Goal: Transaction & Acquisition: Purchase product/service

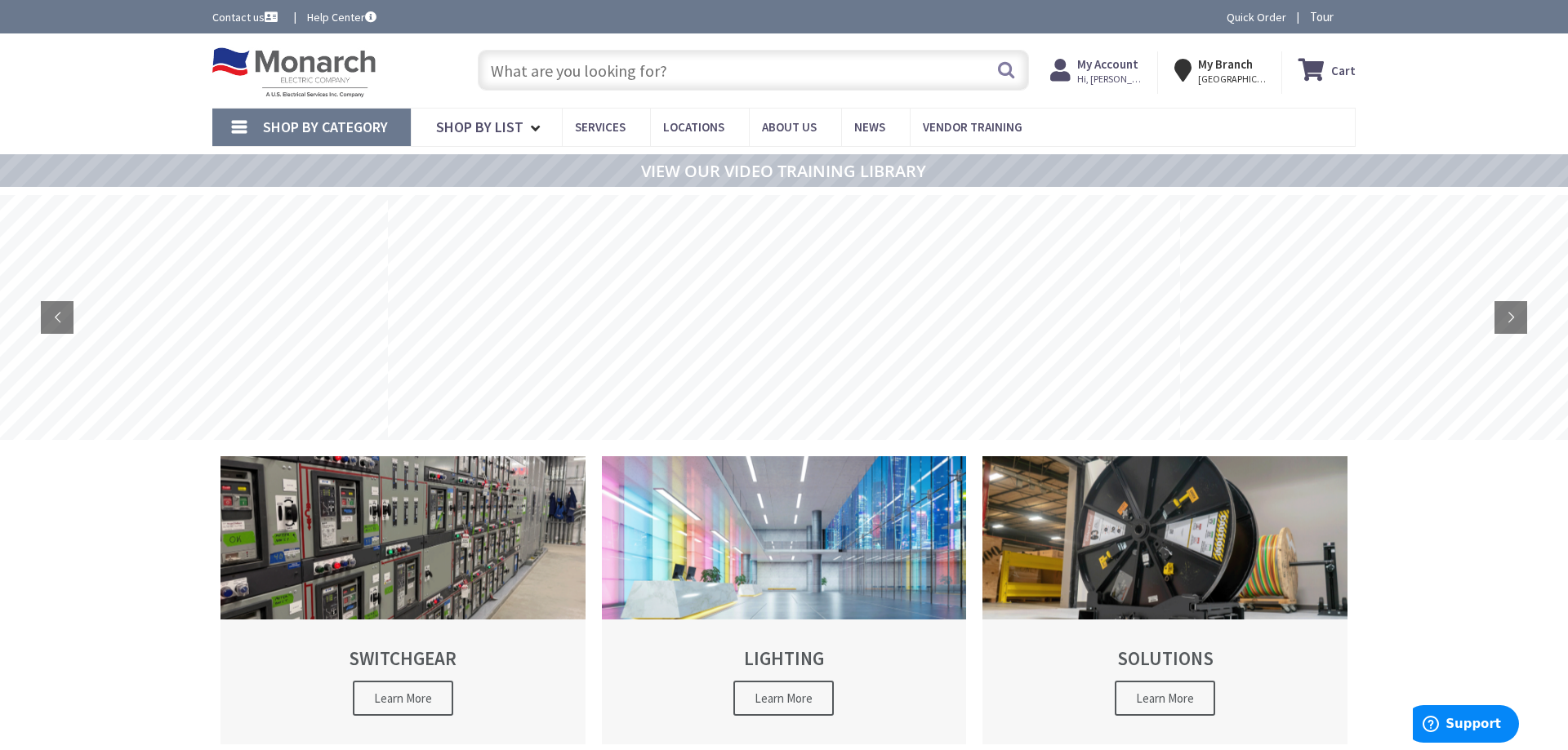
click at [239, 124] on link "Shop By Category" at bounding box center [311, 128] width 198 height 38
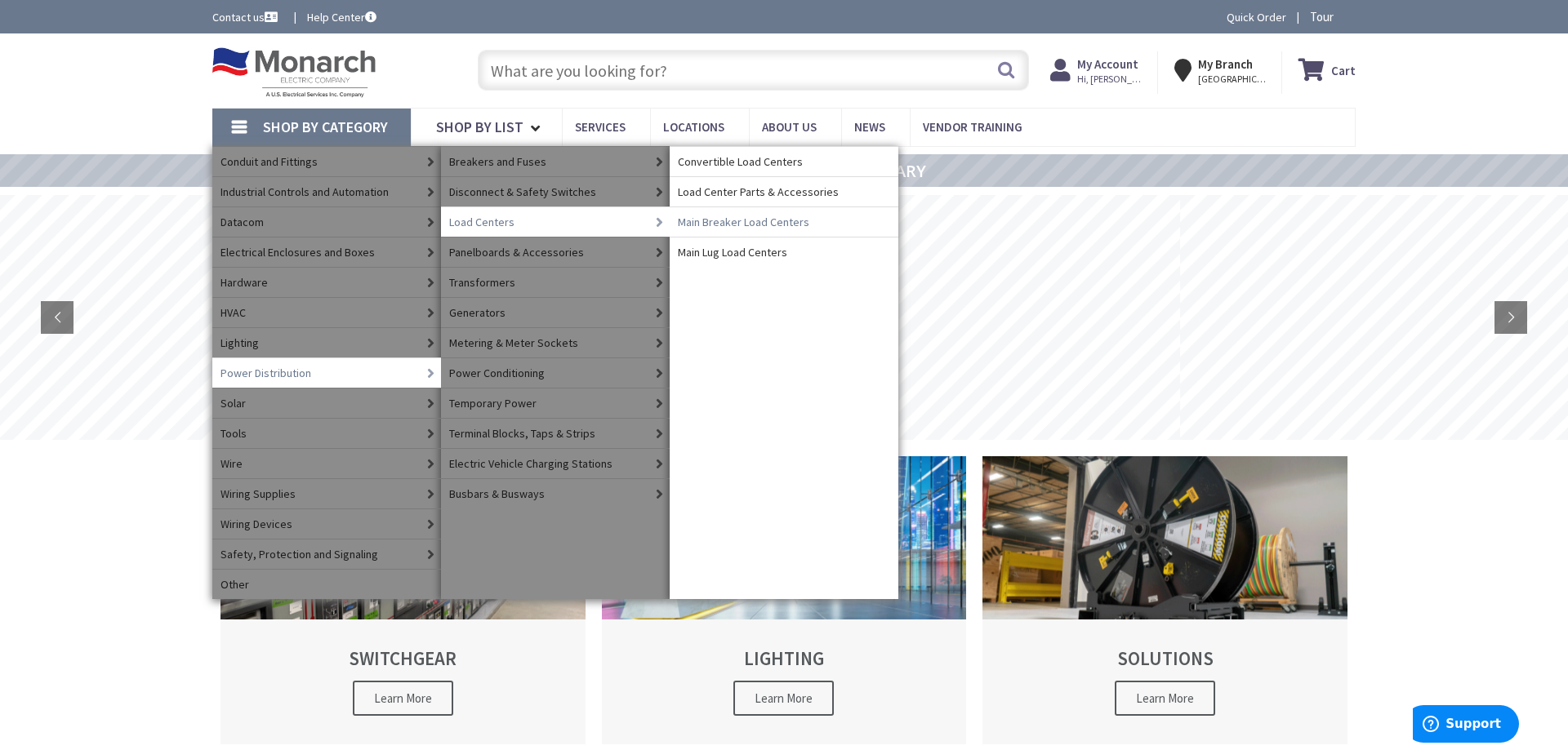
click at [706, 217] on span "Main Breaker Load Centers" at bounding box center [744, 222] width 132 height 16
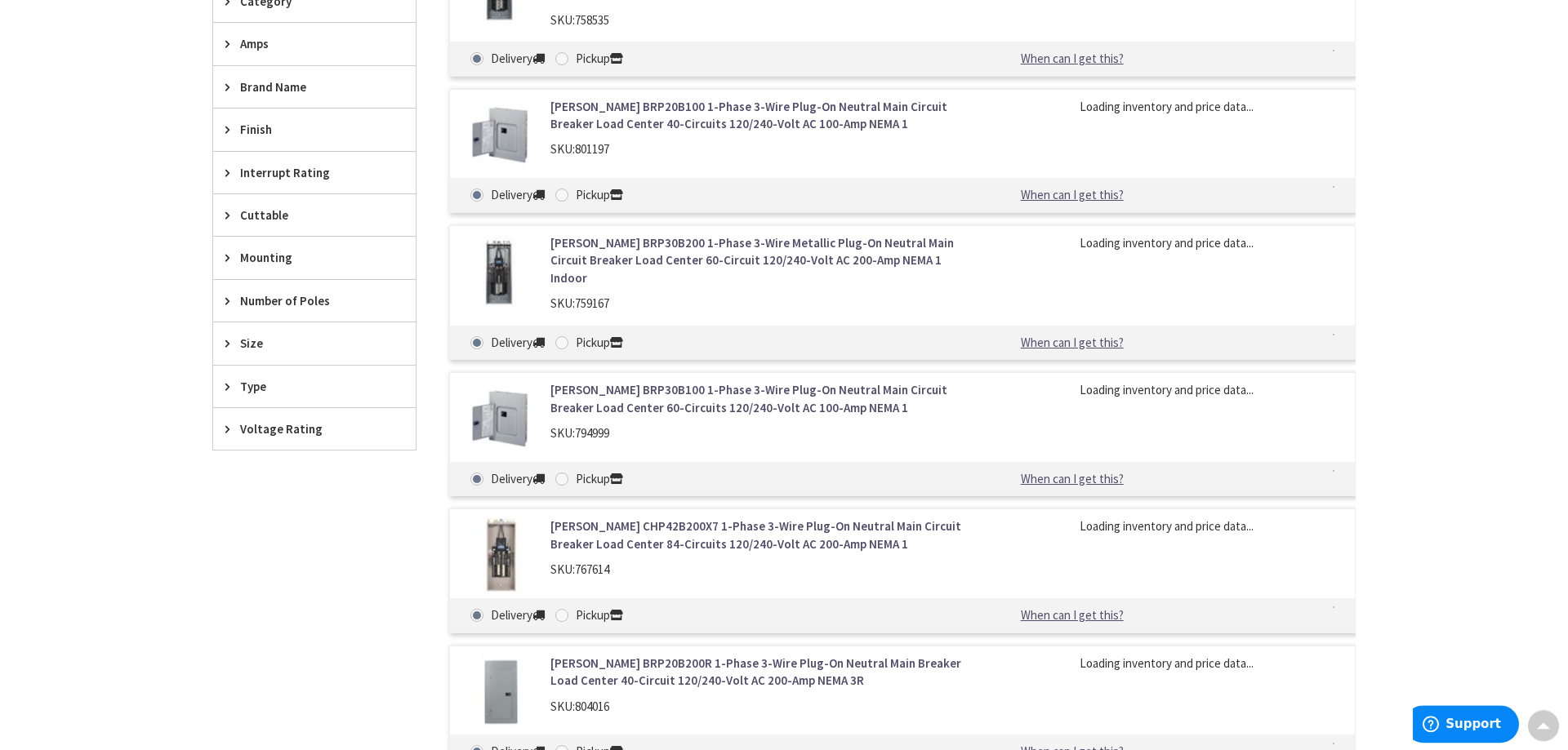
scroll to position [585, 0]
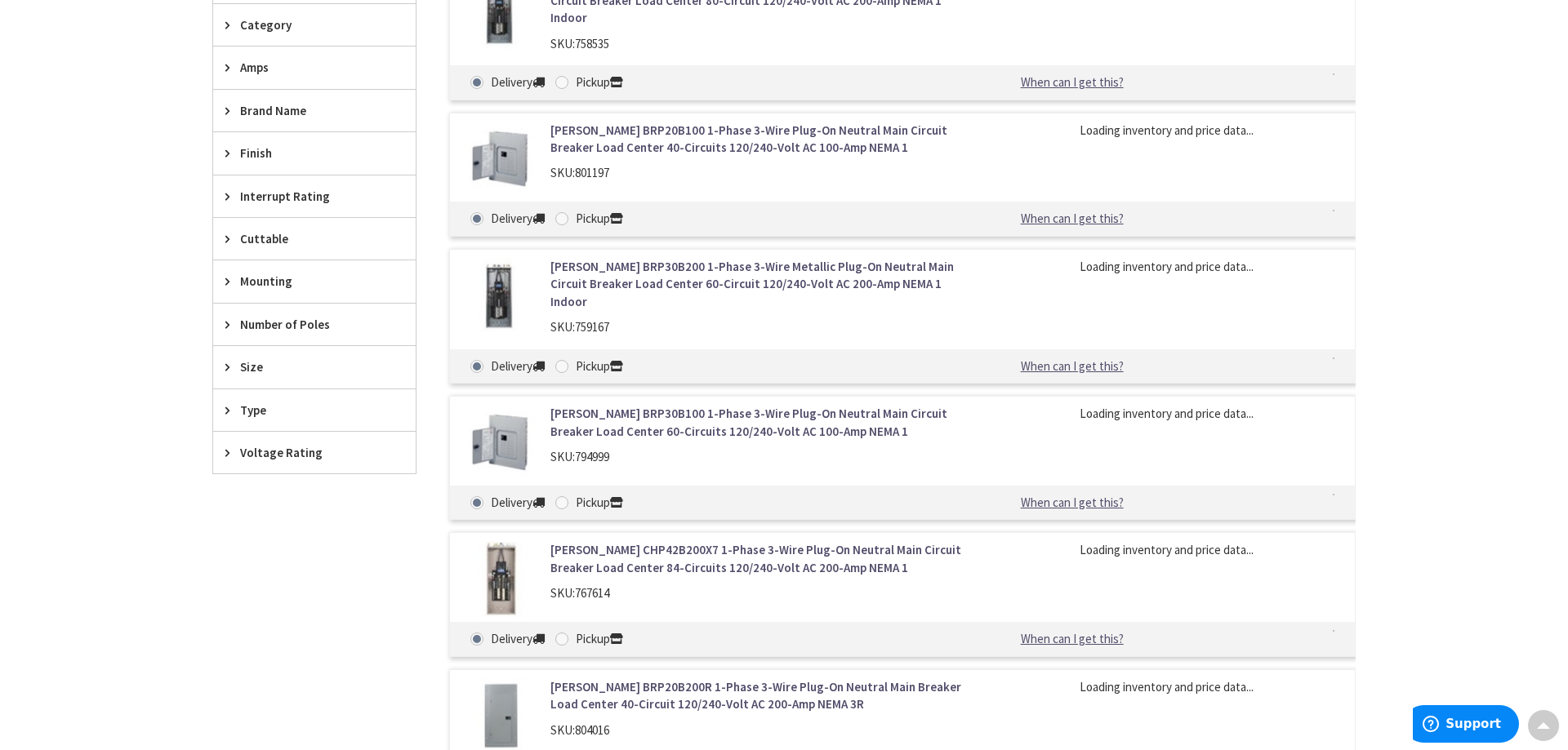
click at [282, 324] on span "Number of Poles" at bounding box center [306, 324] width 133 height 17
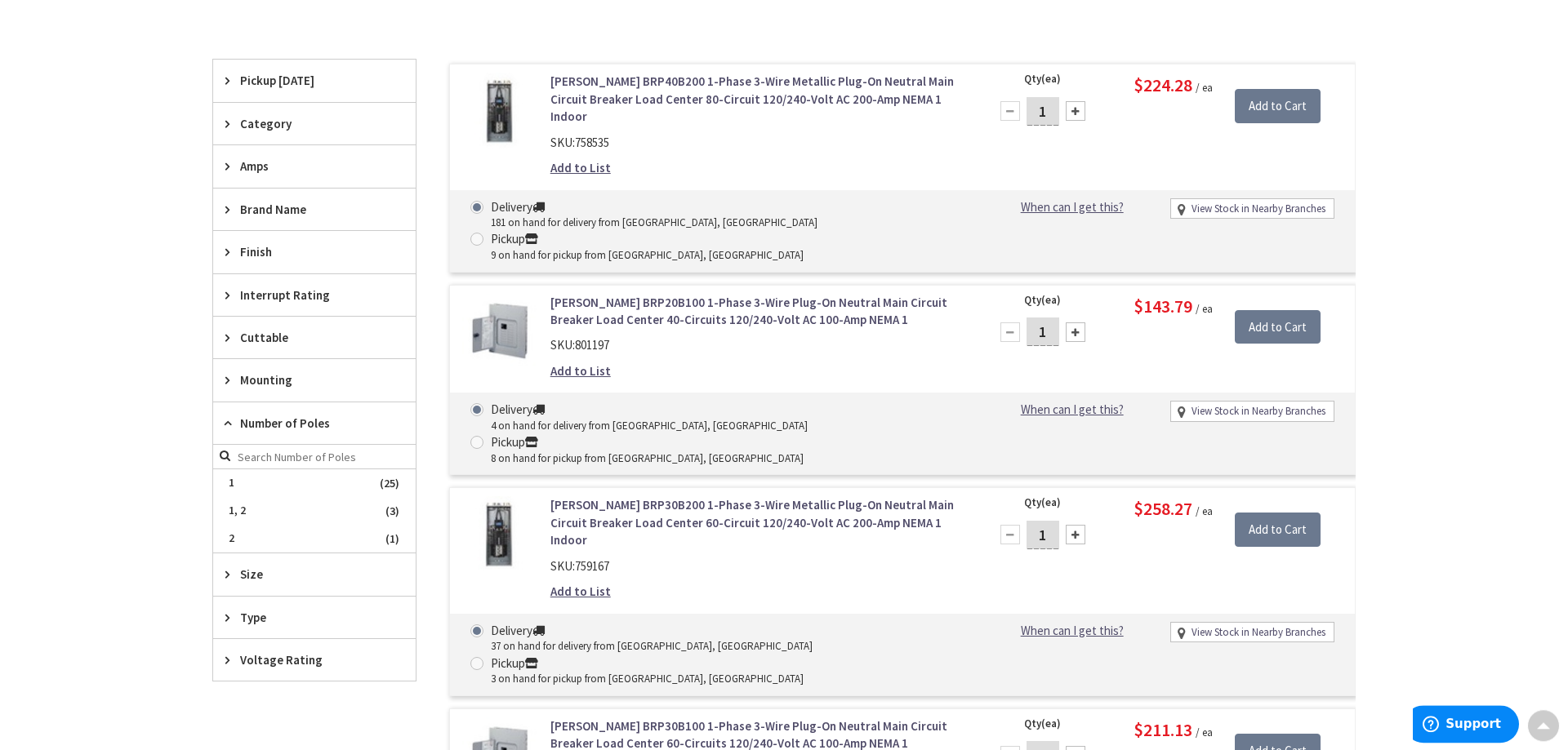
scroll to position [0, 0]
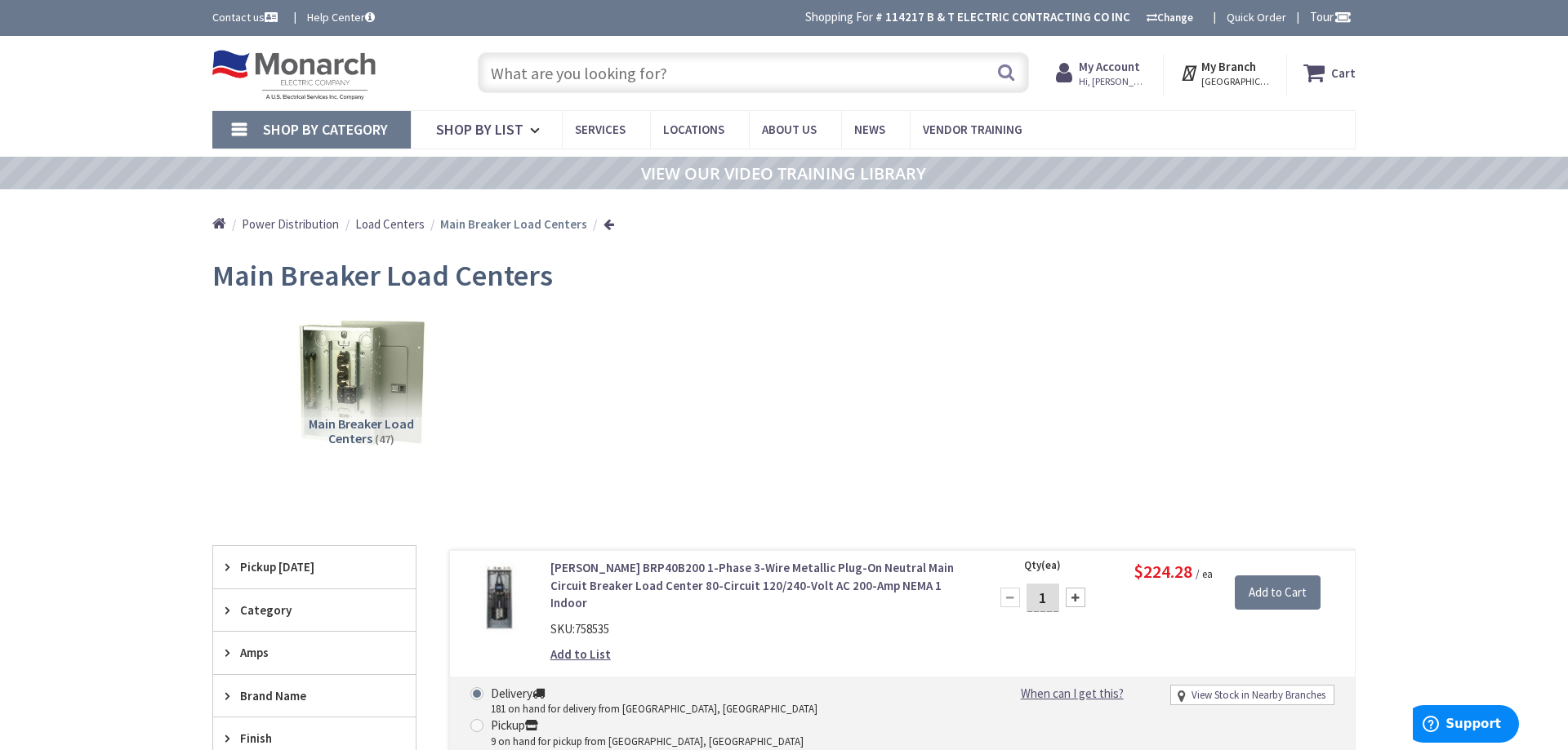
click at [586, 76] on input "text" at bounding box center [753, 72] width 551 height 41
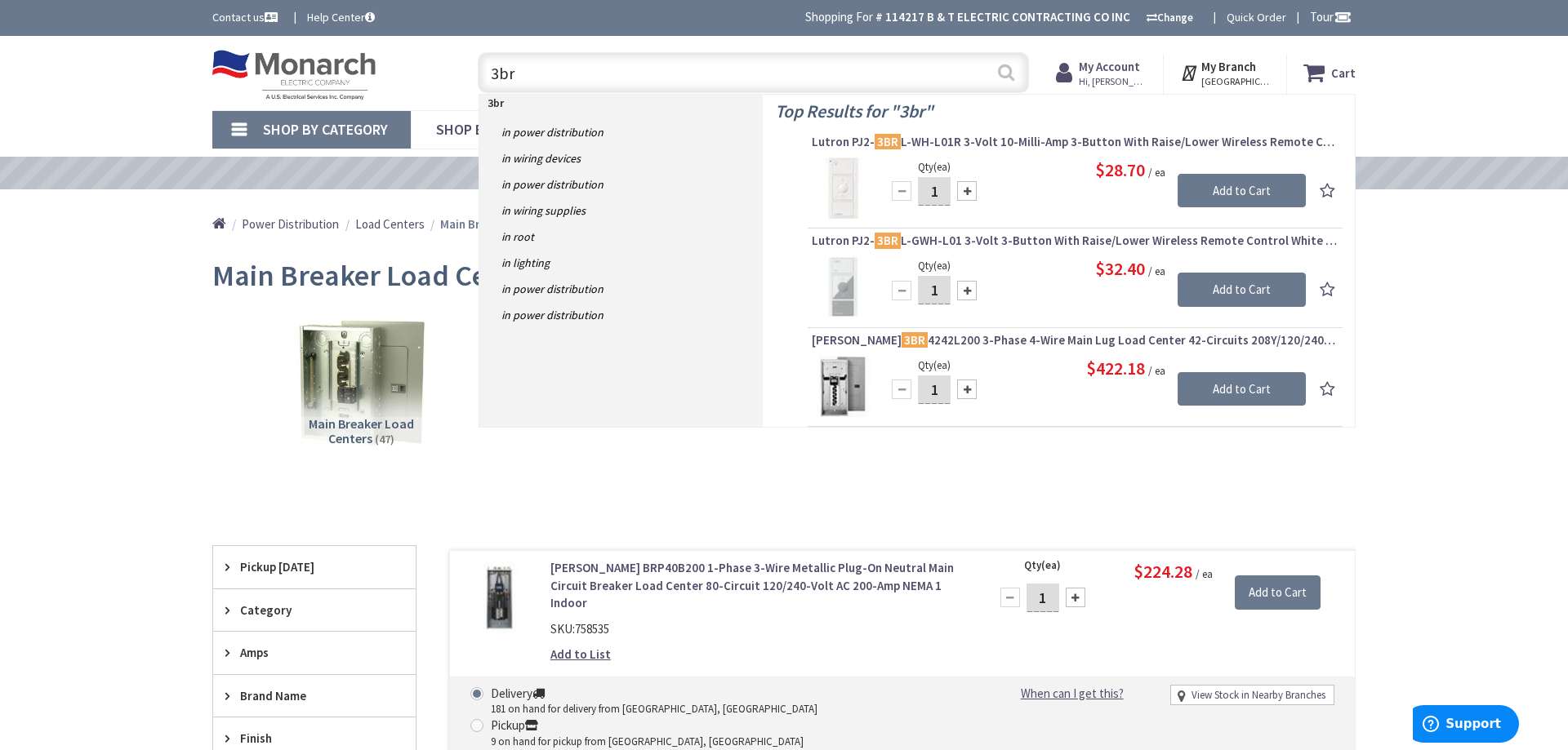
type input "3br"
click at [1010, 75] on button "Search" at bounding box center [1006, 72] width 21 height 37
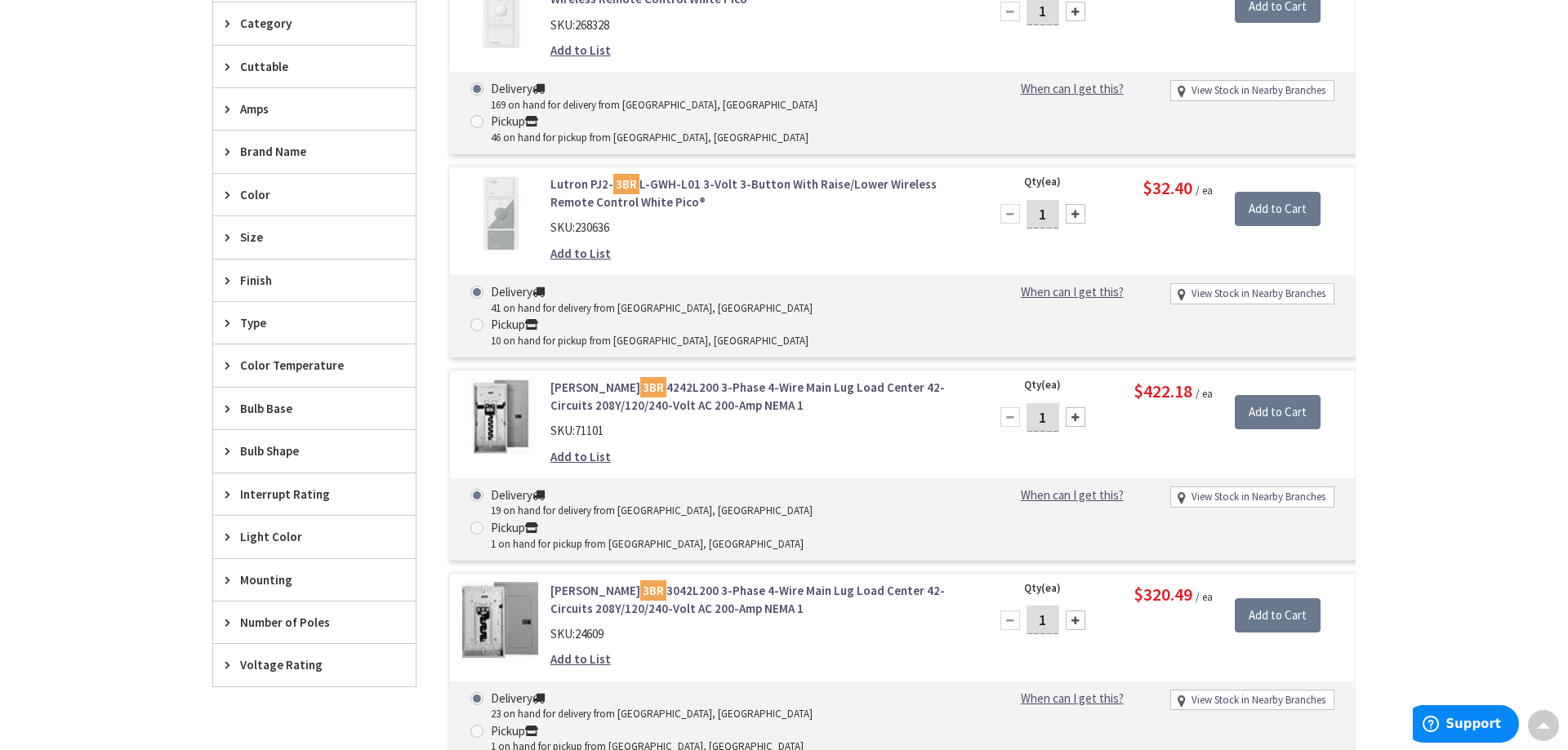
scroll to position [668, 0]
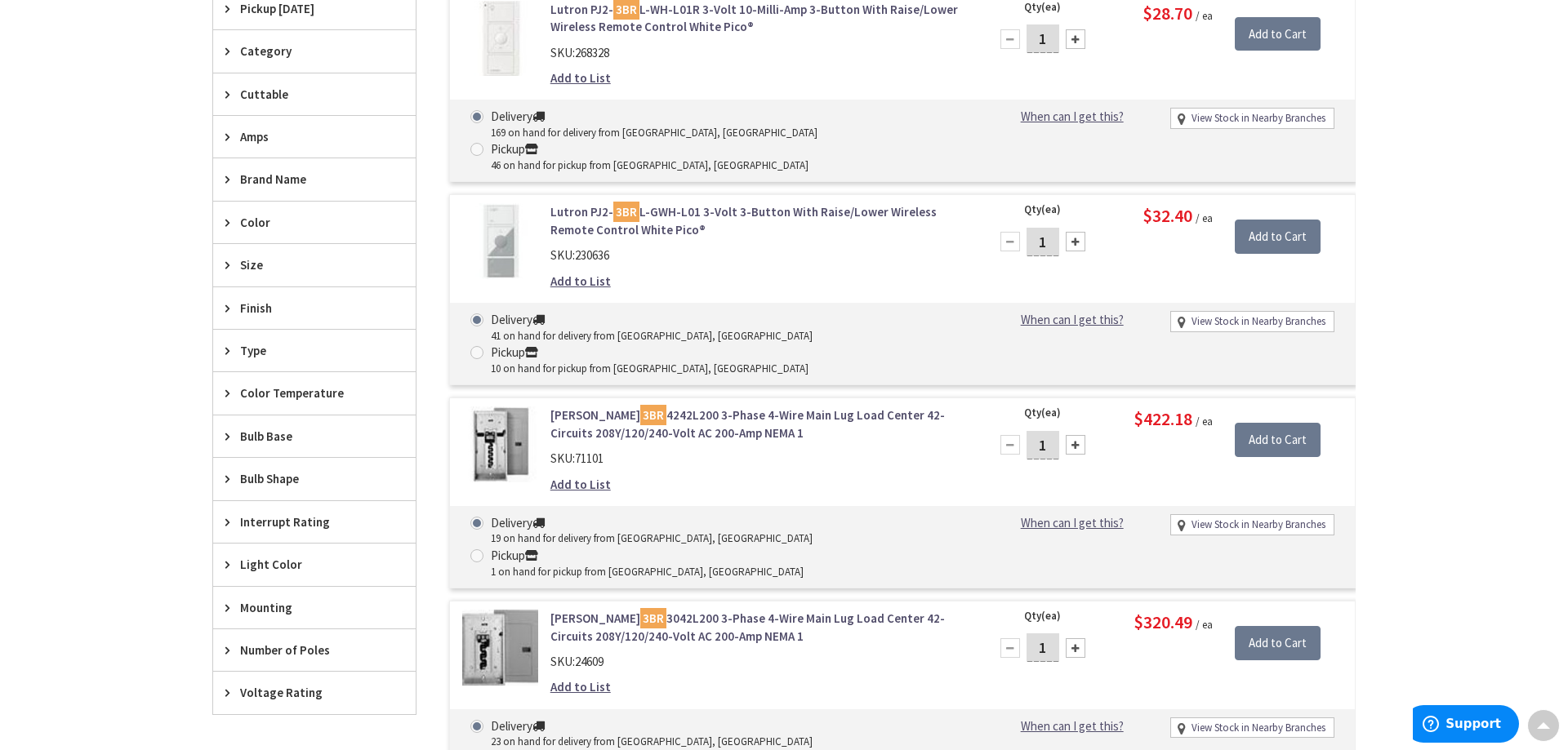
click at [236, 174] on icon at bounding box center [231, 179] width 12 height 12
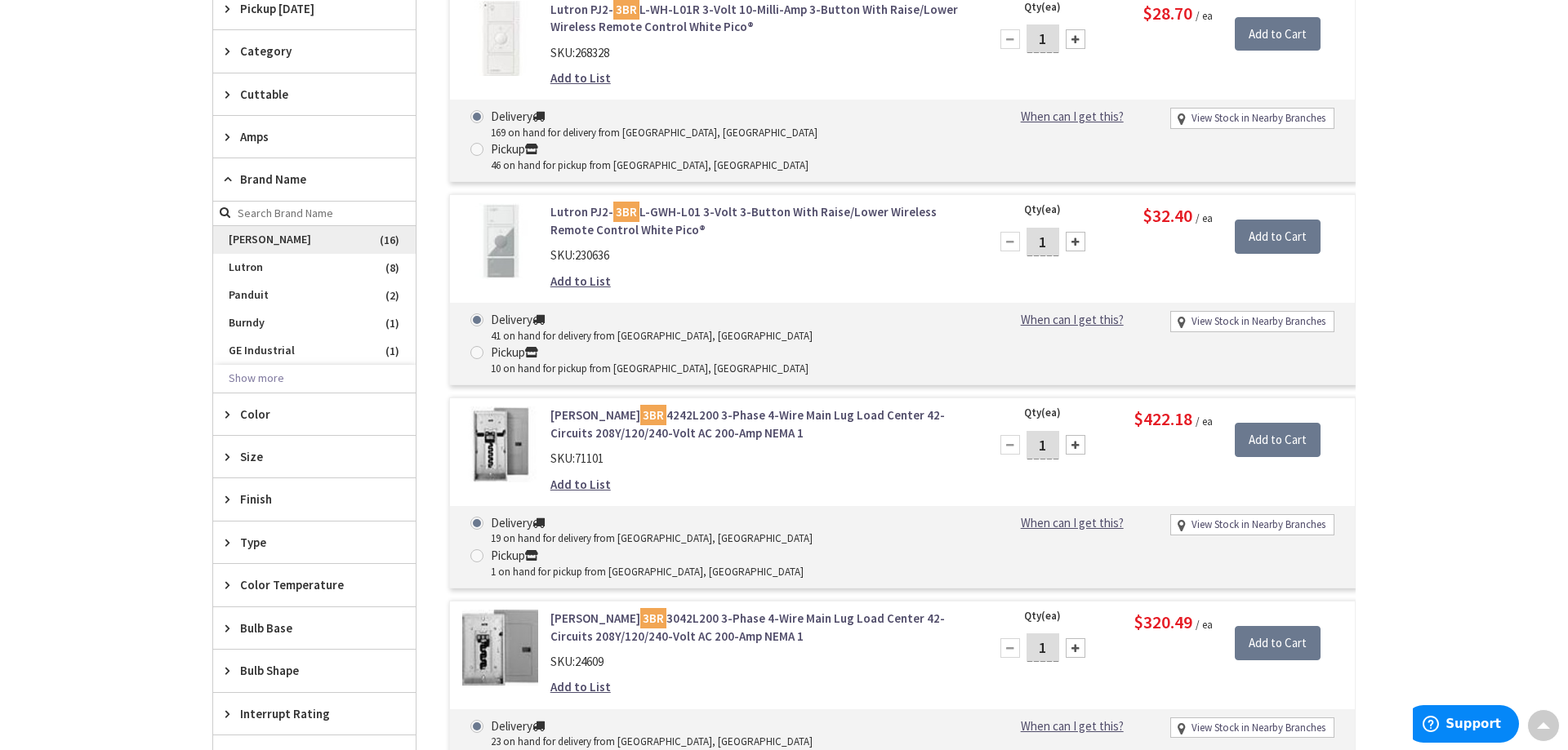
click at [247, 238] on span "Eaton" at bounding box center [315, 240] width 203 height 28
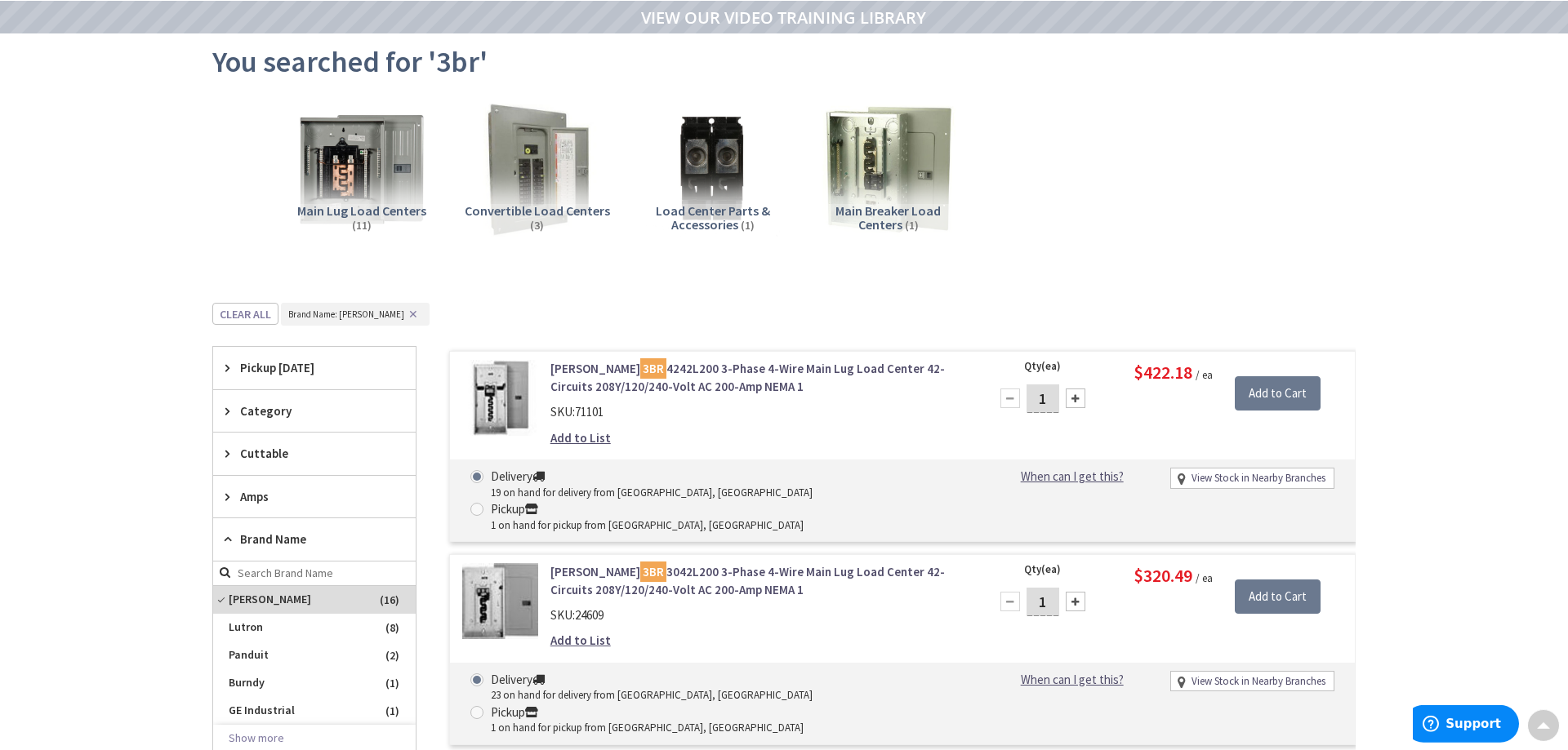
scroll to position [0, 0]
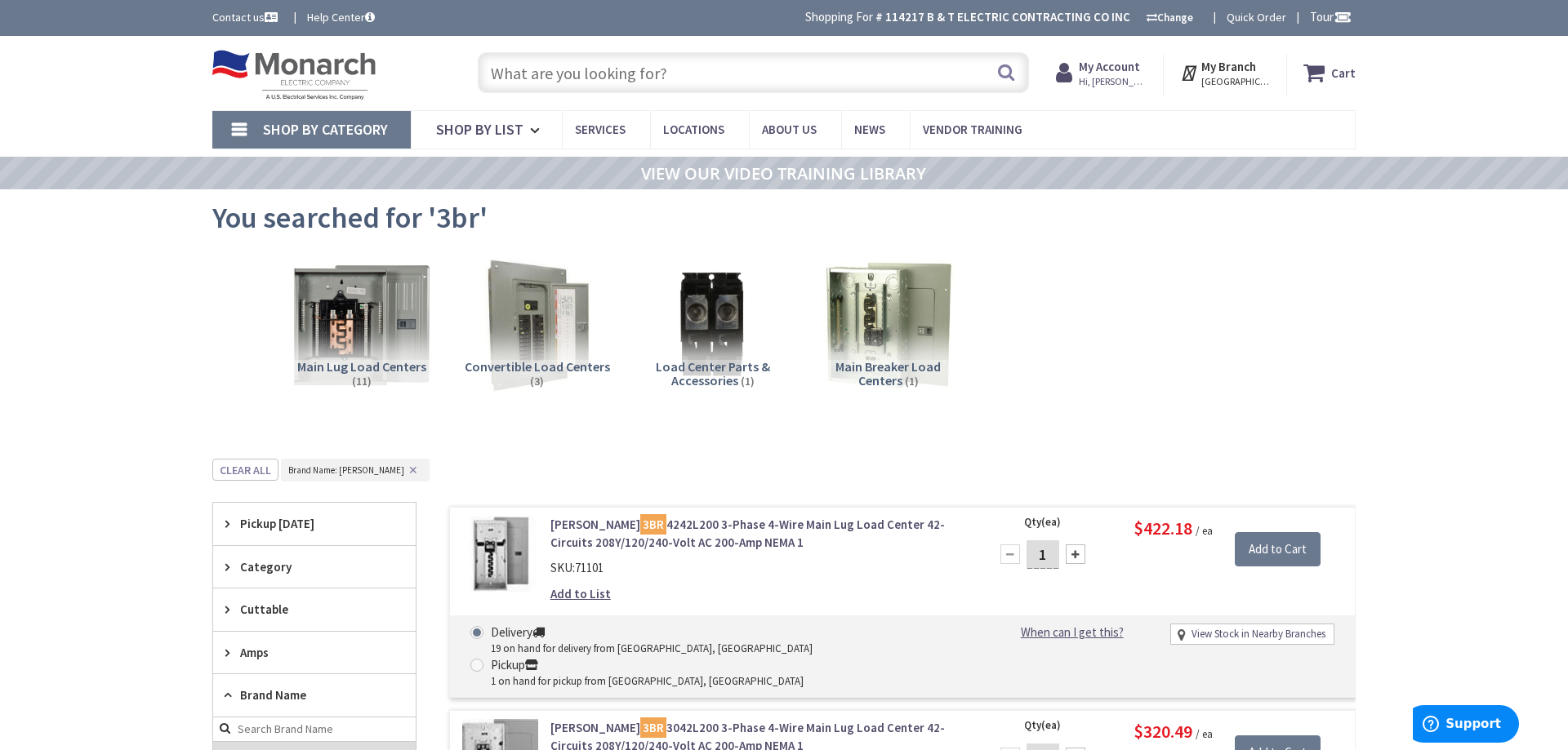
click at [389, 353] on img at bounding box center [361, 324] width 147 height 147
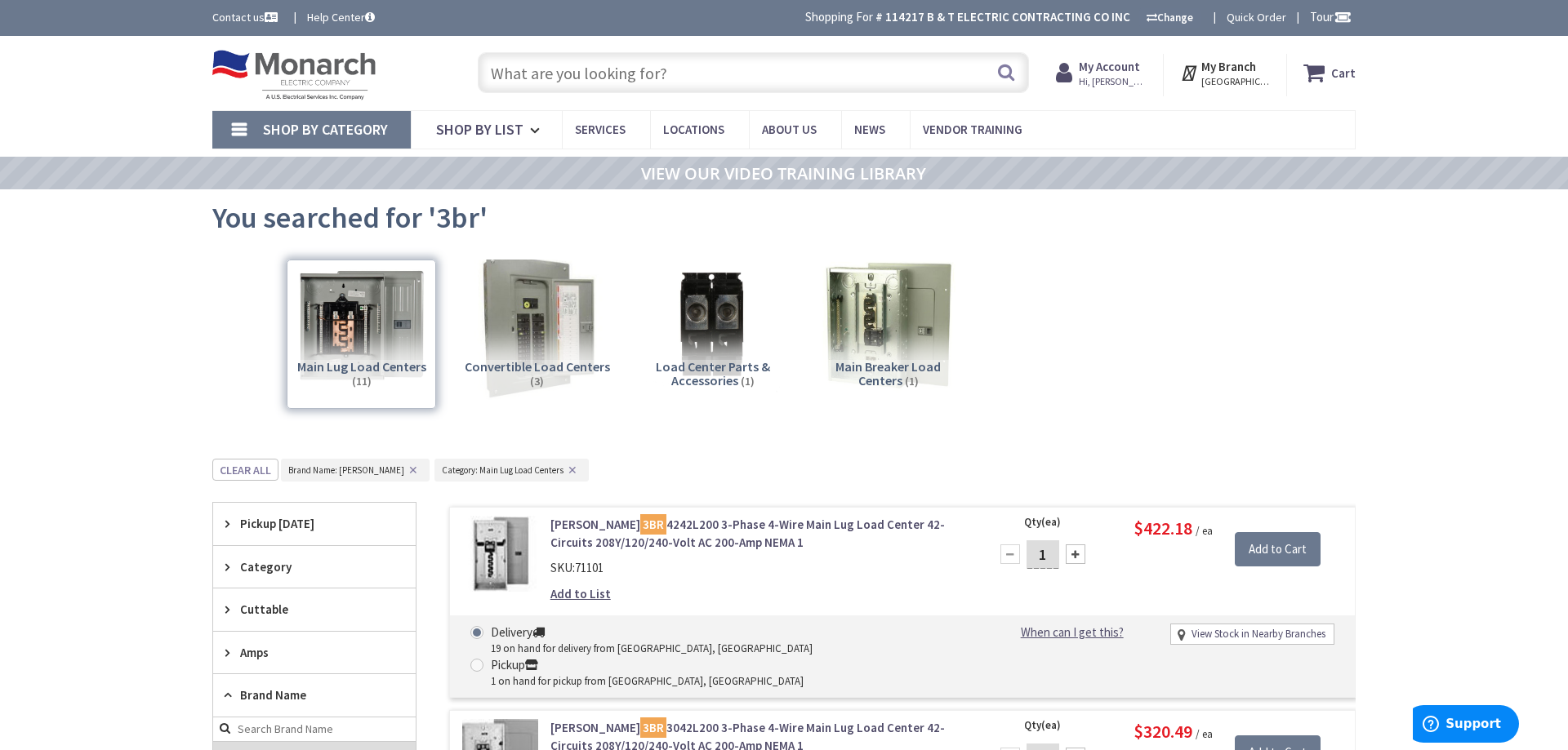
click at [514, 323] on img at bounding box center [536, 324] width 147 height 147
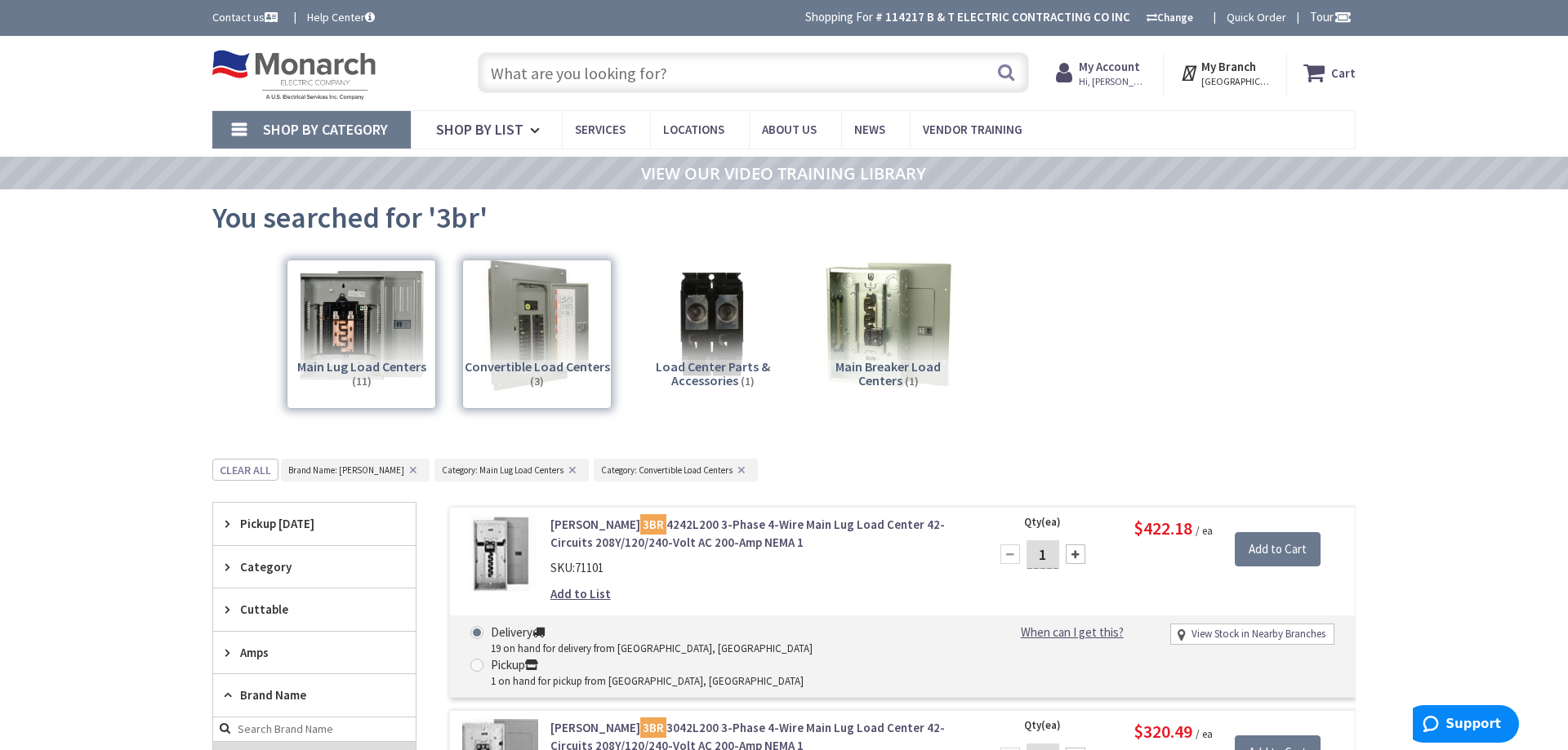
click at [253, 129] on link "Shop By Category" at bounding box center [311, 130] width 198 height 38
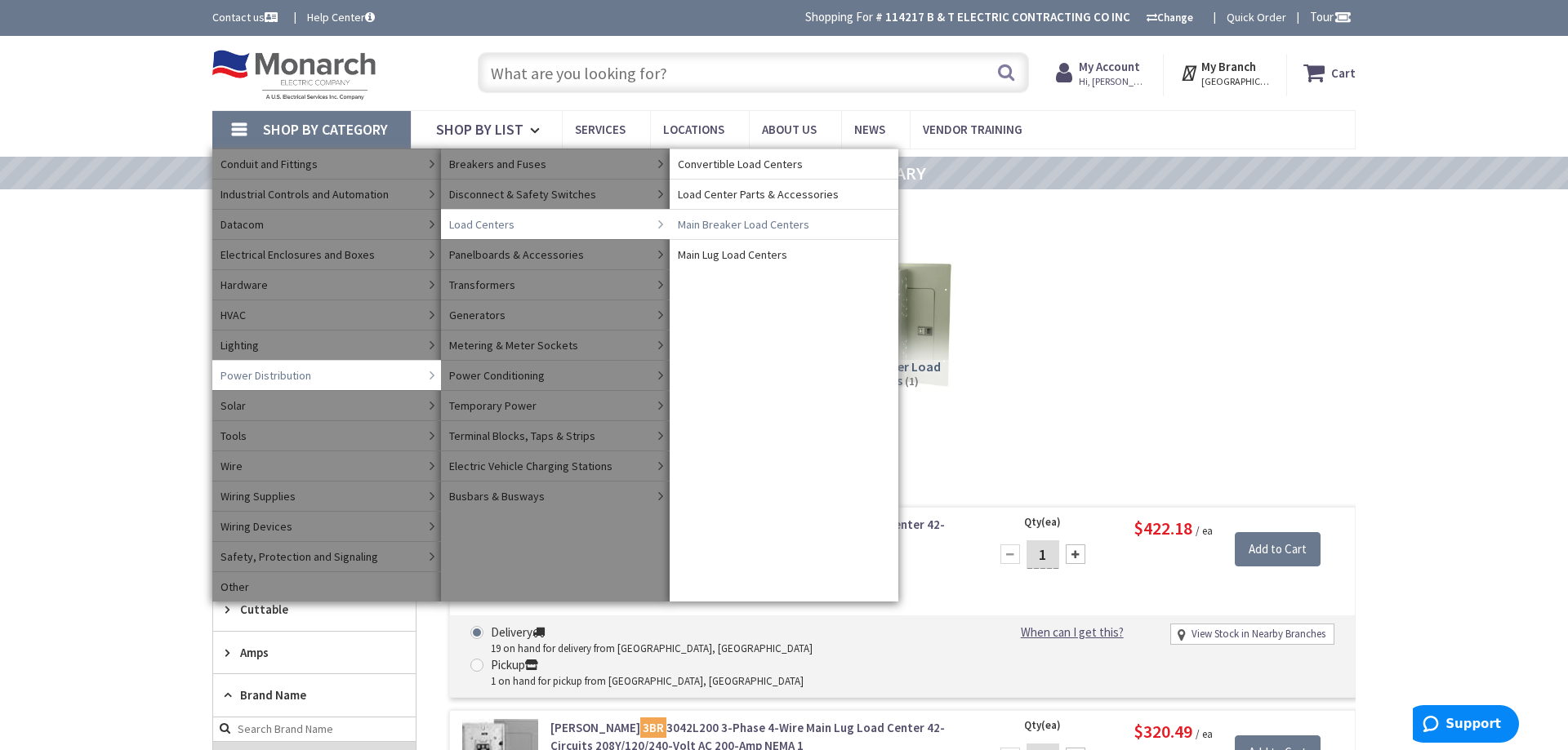
click at [750, 226] on span "Main Breaker Load Centers" at bounding box center [744, 225] width 132 height 16
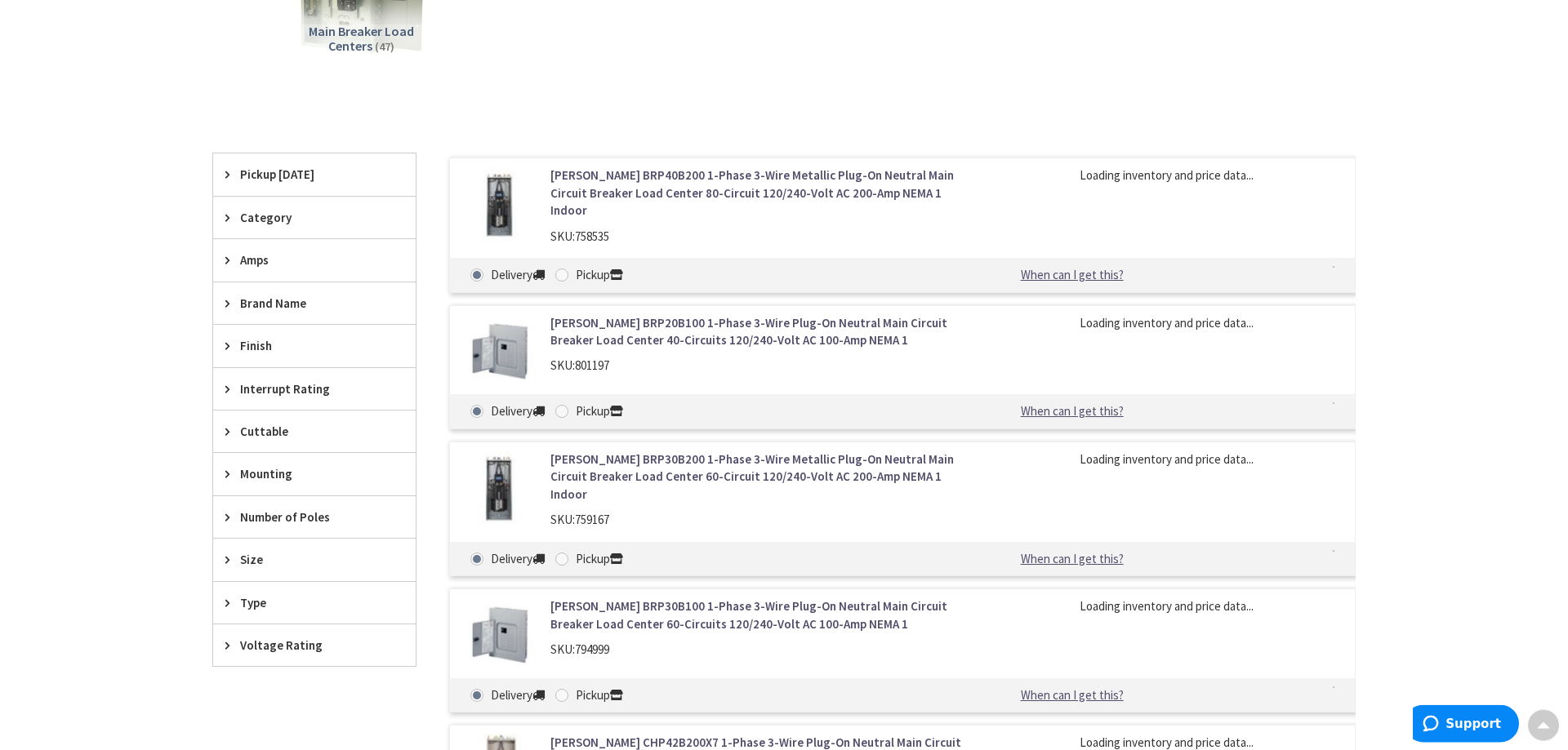
scroll to position [419, 0]
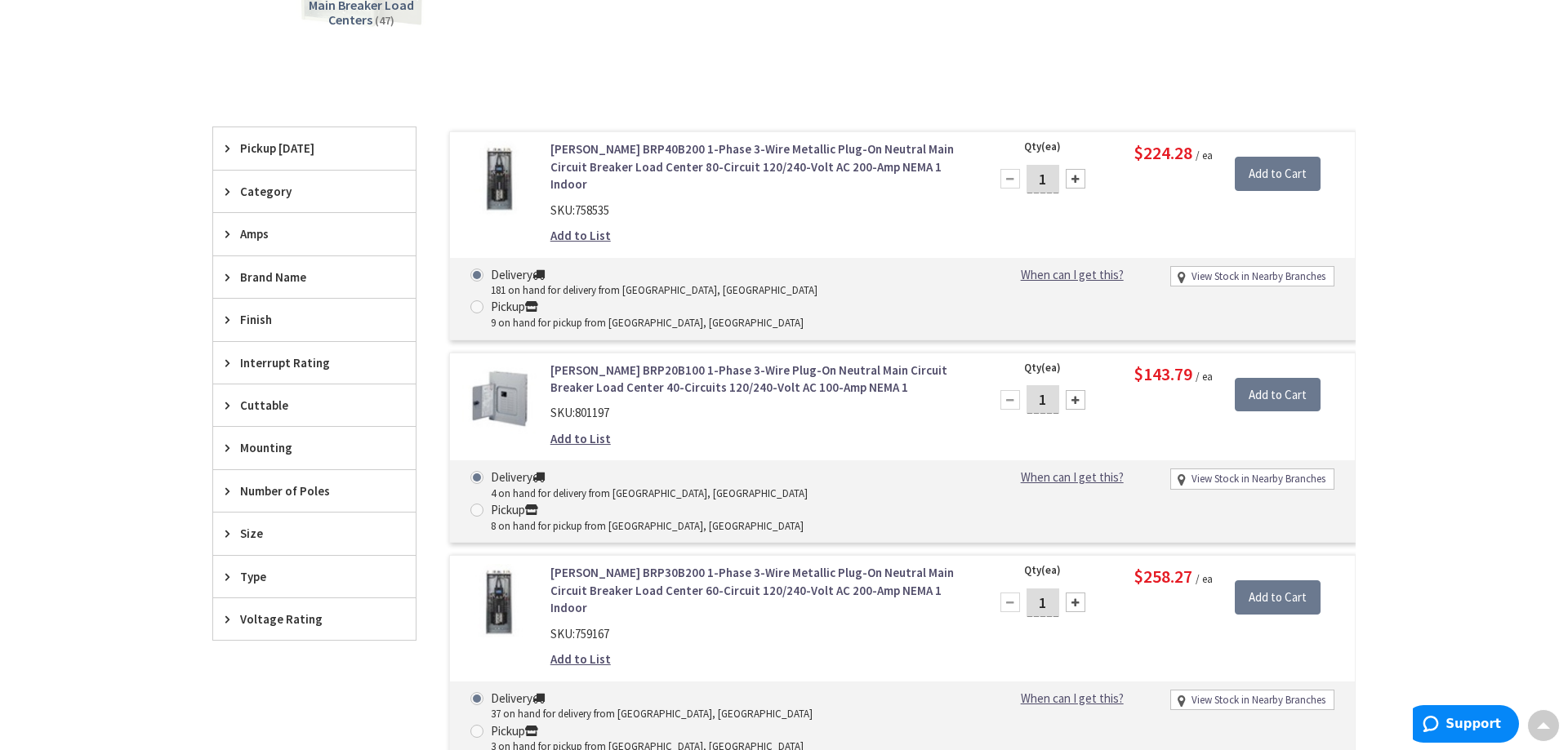
click at [248, 527] on span "Size" at bounding box center [306, 533] width 133 height 17
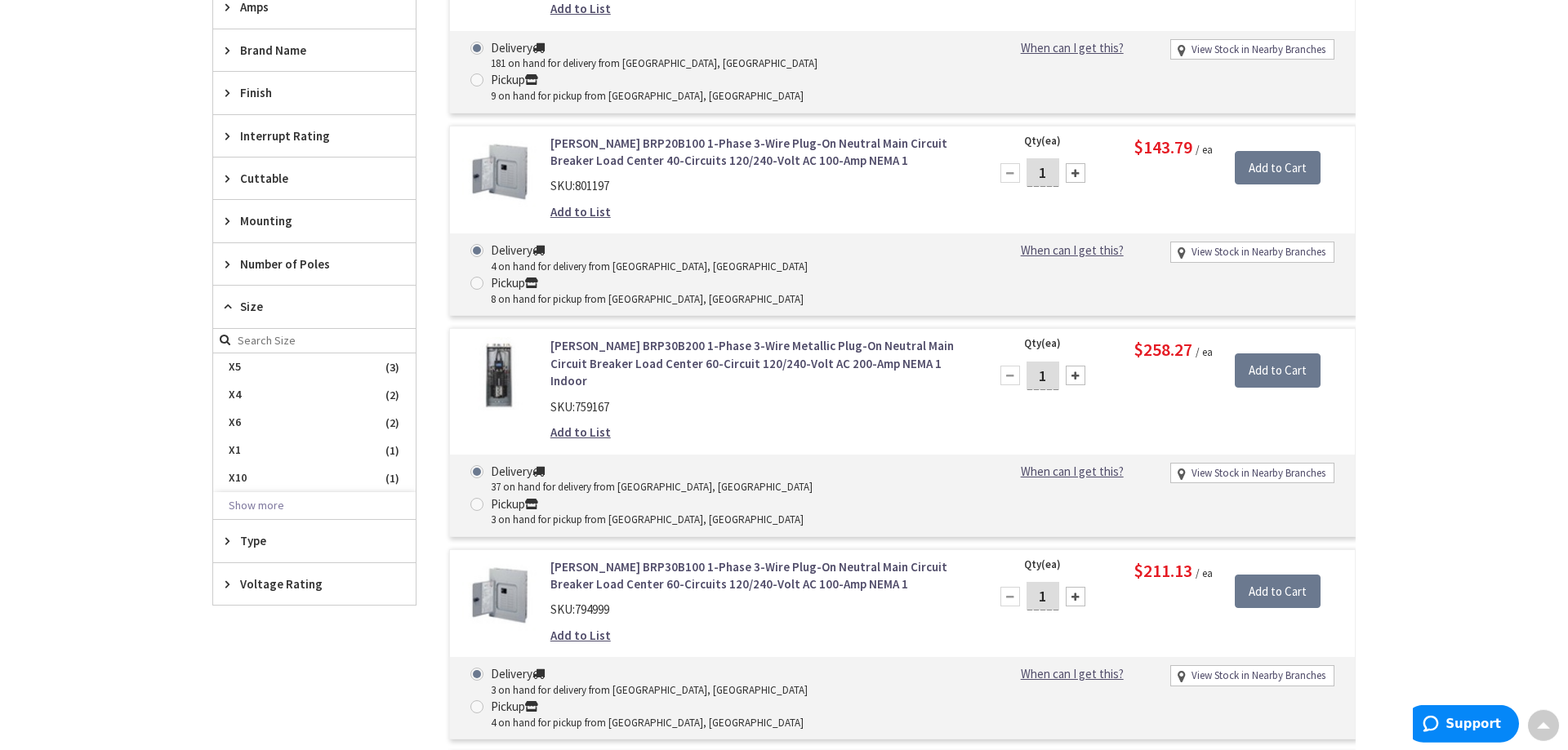
scroll to position [668, 0]
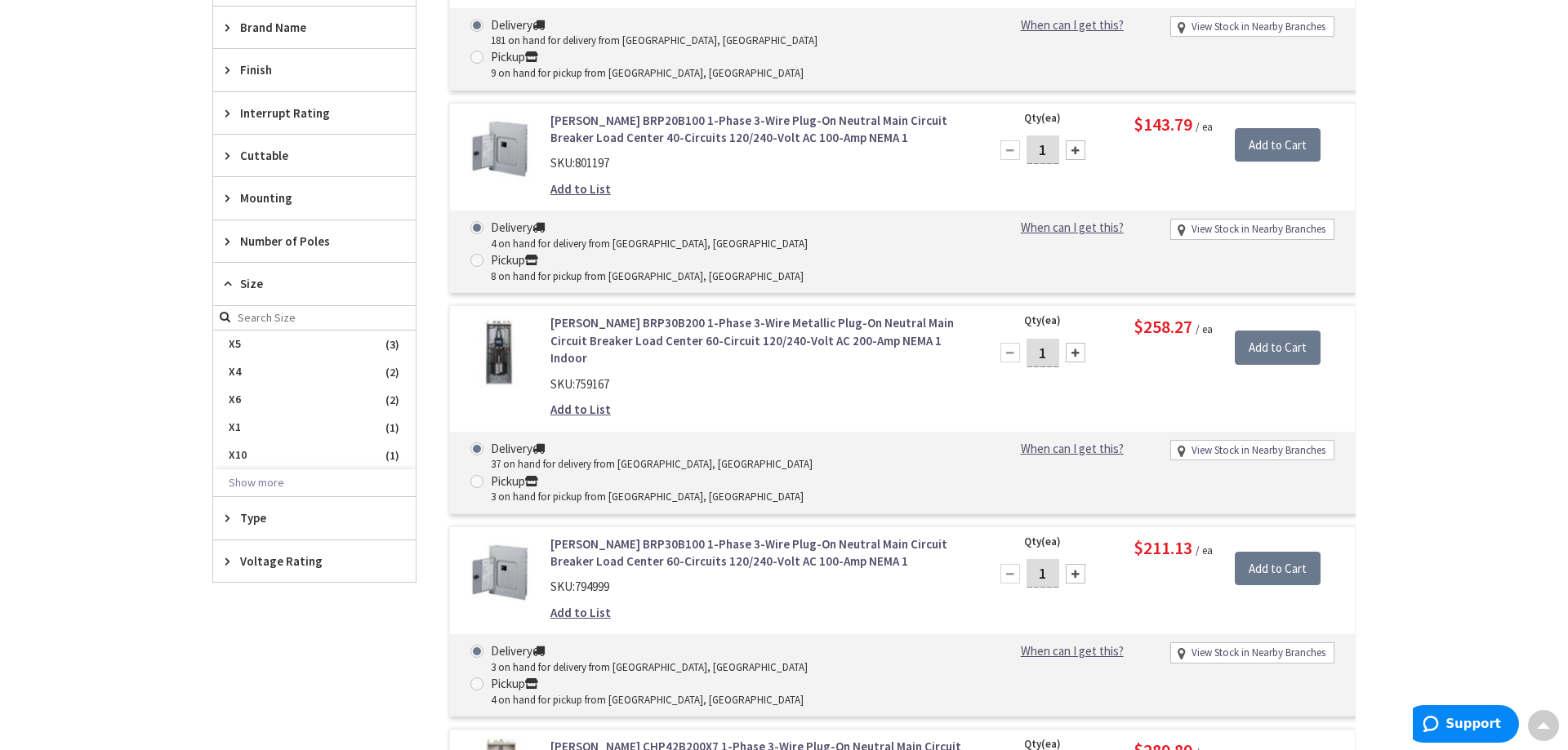
click at [194, 525] on main "Back Main Breaker Load Centers View Subcategories Main Breaker Load Centers (47…" at bounding box center [783, 271] width 1225 height 1386
click at [256, 519] on span "Type" at bounding box center [306, 518] width 133 height 17
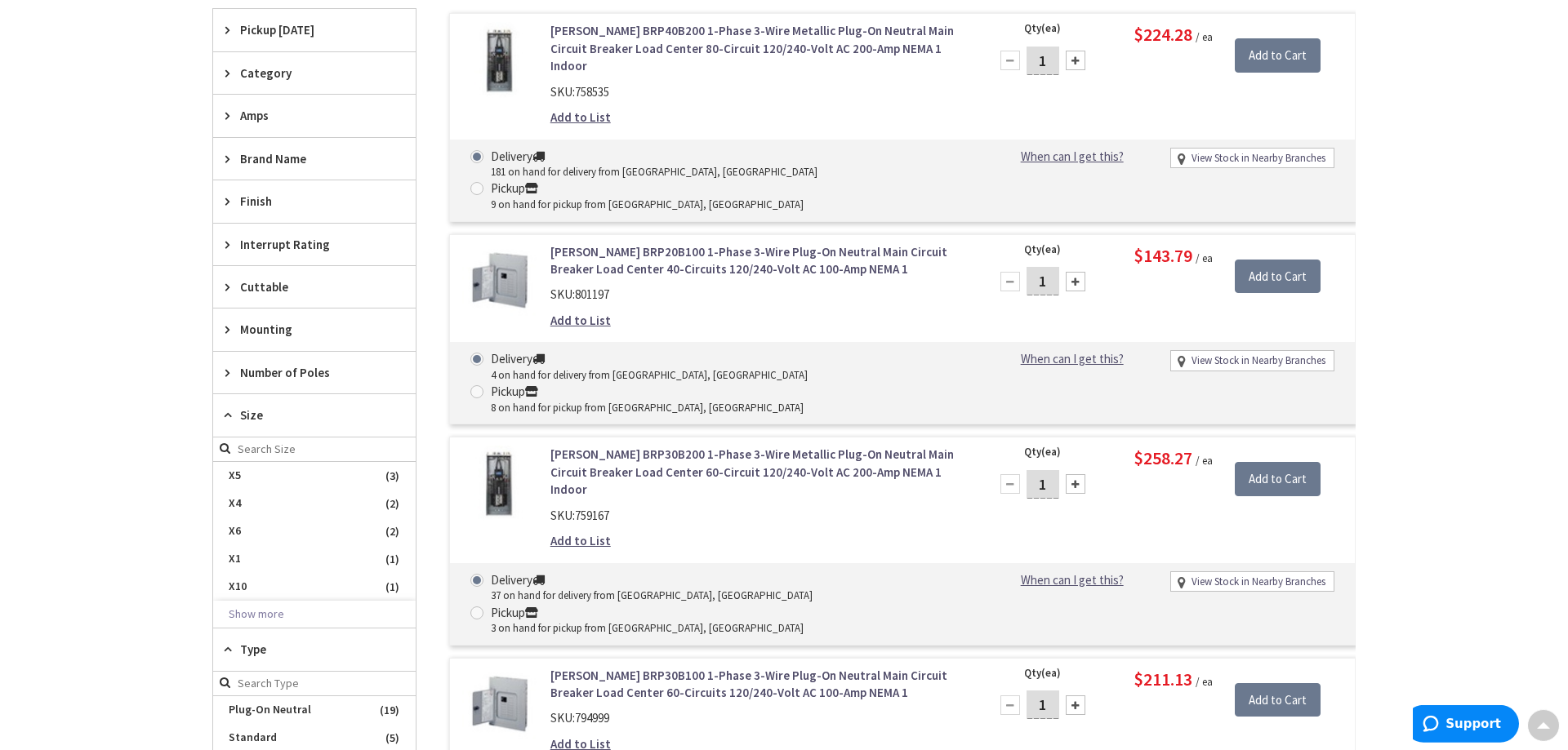
scroll to position [502, 0]
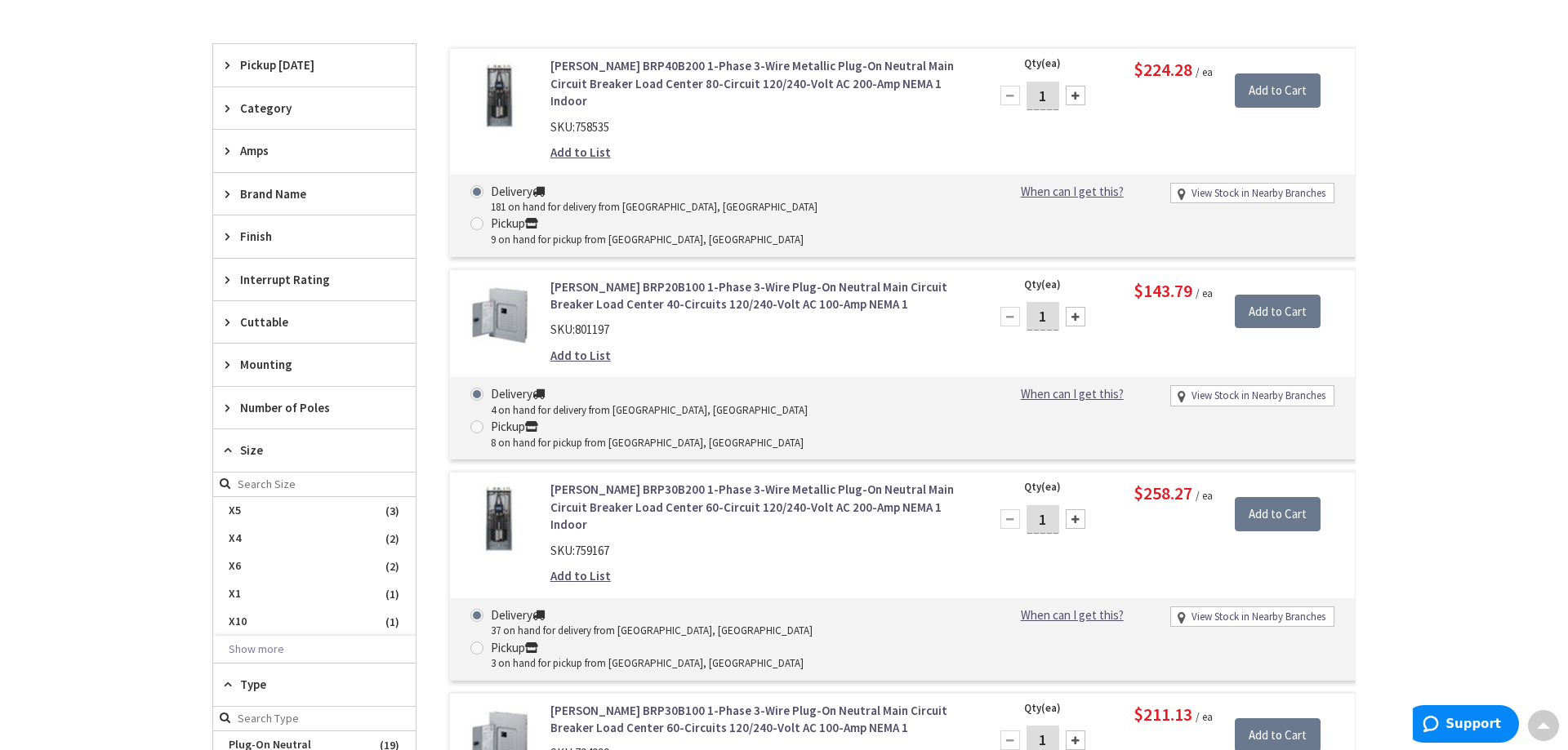
click at [285, 397] on div "Number of Poles" at bounding box center [315, 408] width 203 height 42
click at [273, 144] on span "Amps" at bounding box center [306, 151] width 133 height 17
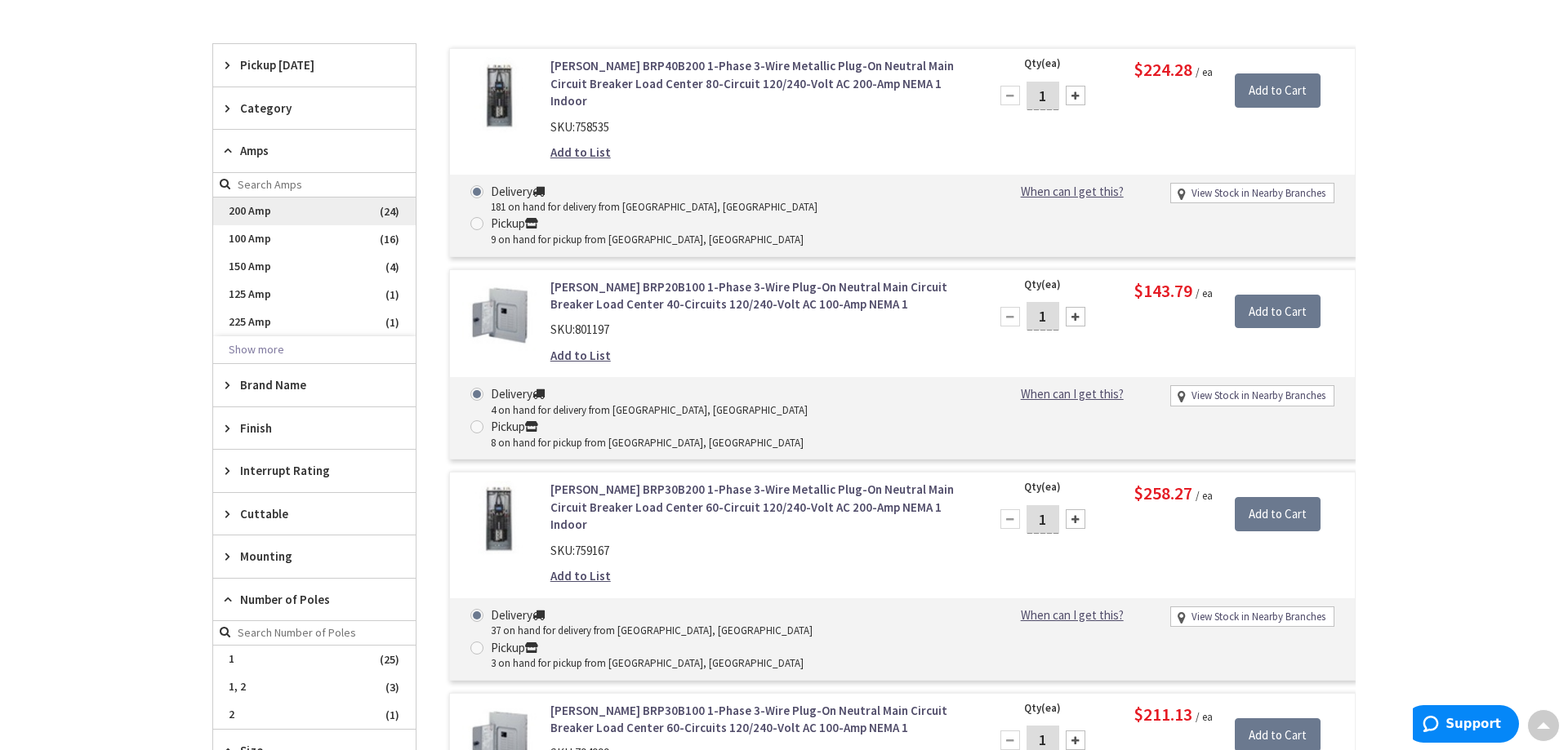
click at [286, 207] on span "200 Amp" at bounding box center [315, 212] width 203 height 28
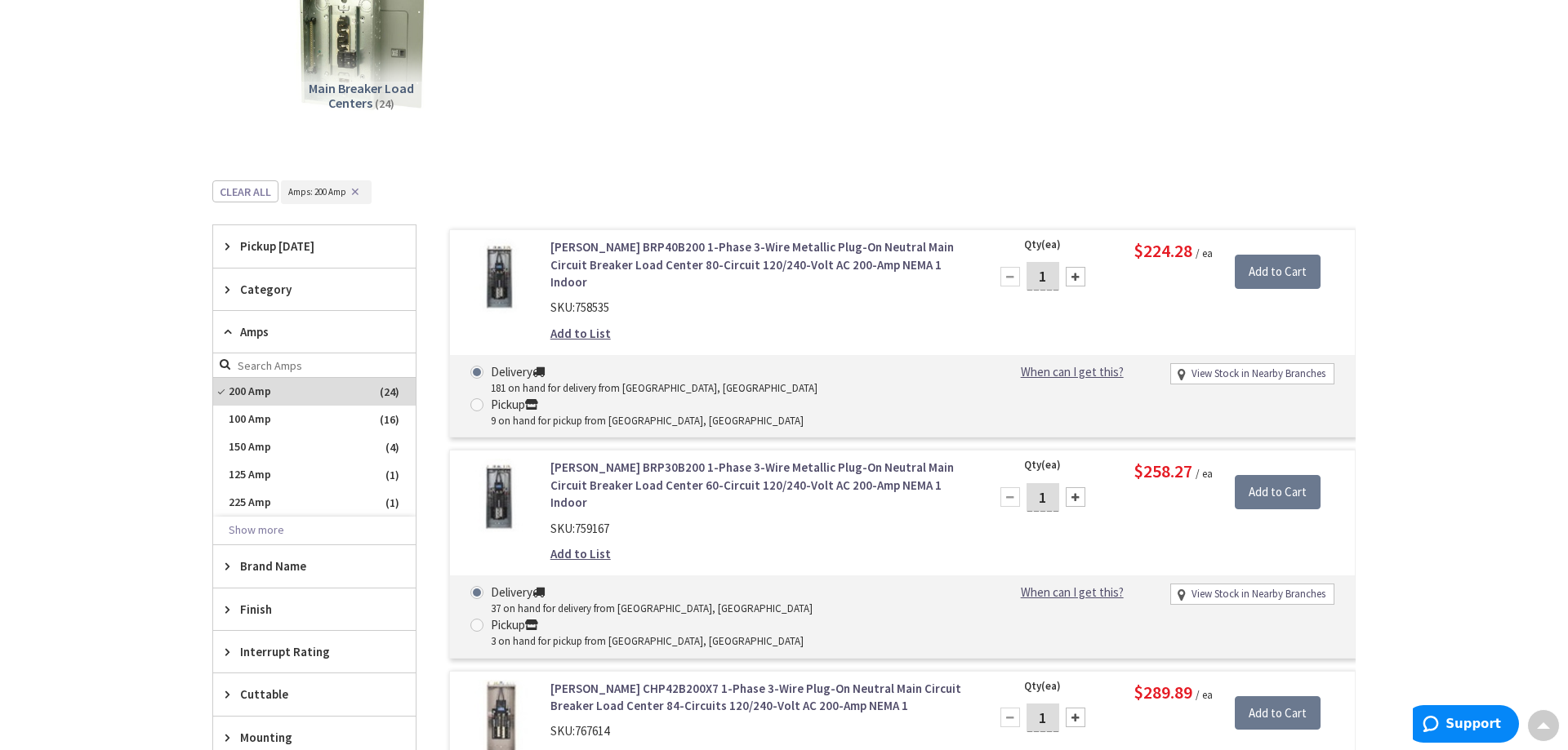
scroll to position [0, 0]
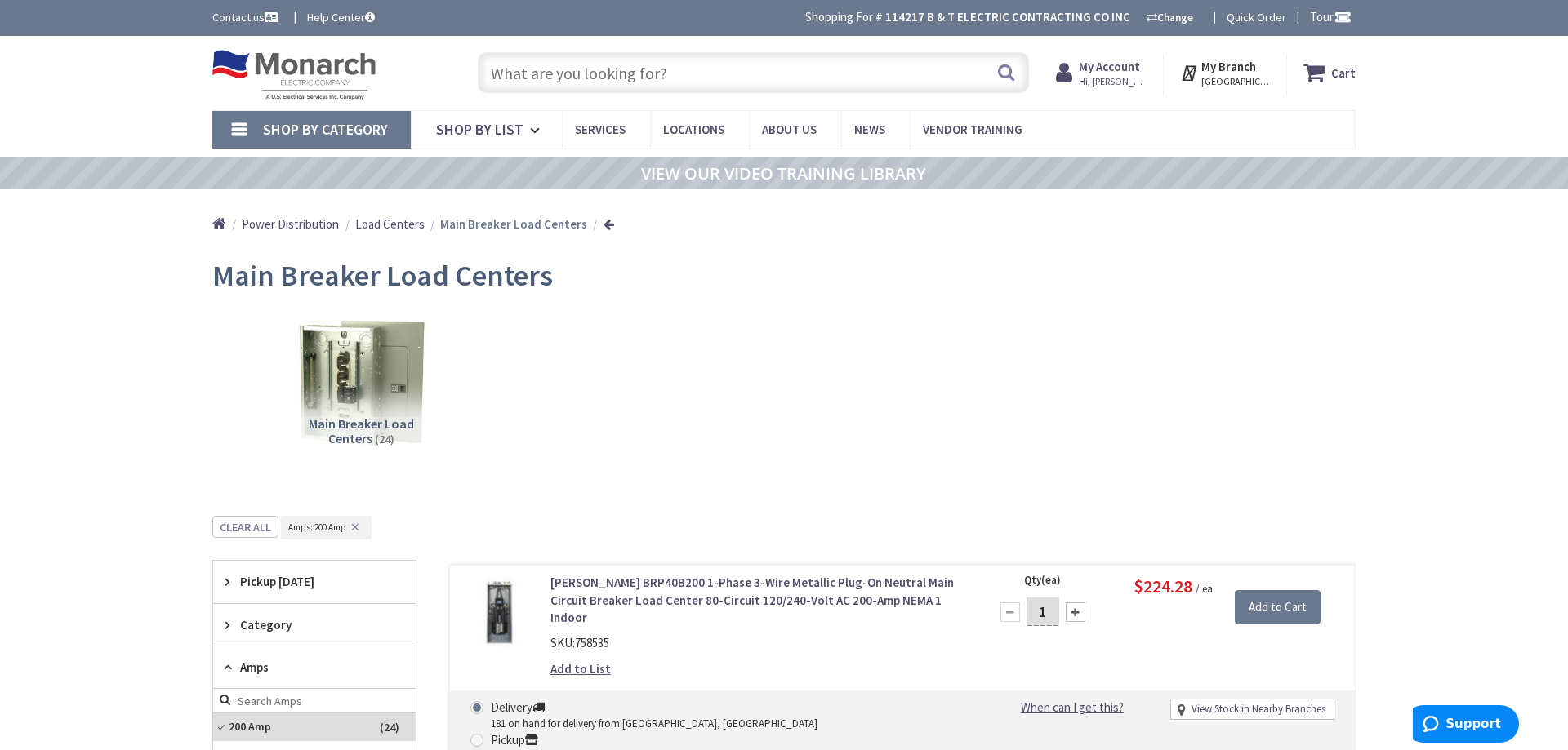
click at [511, 77] on input "text" at bounding box center [753, 72] width 551 height 41
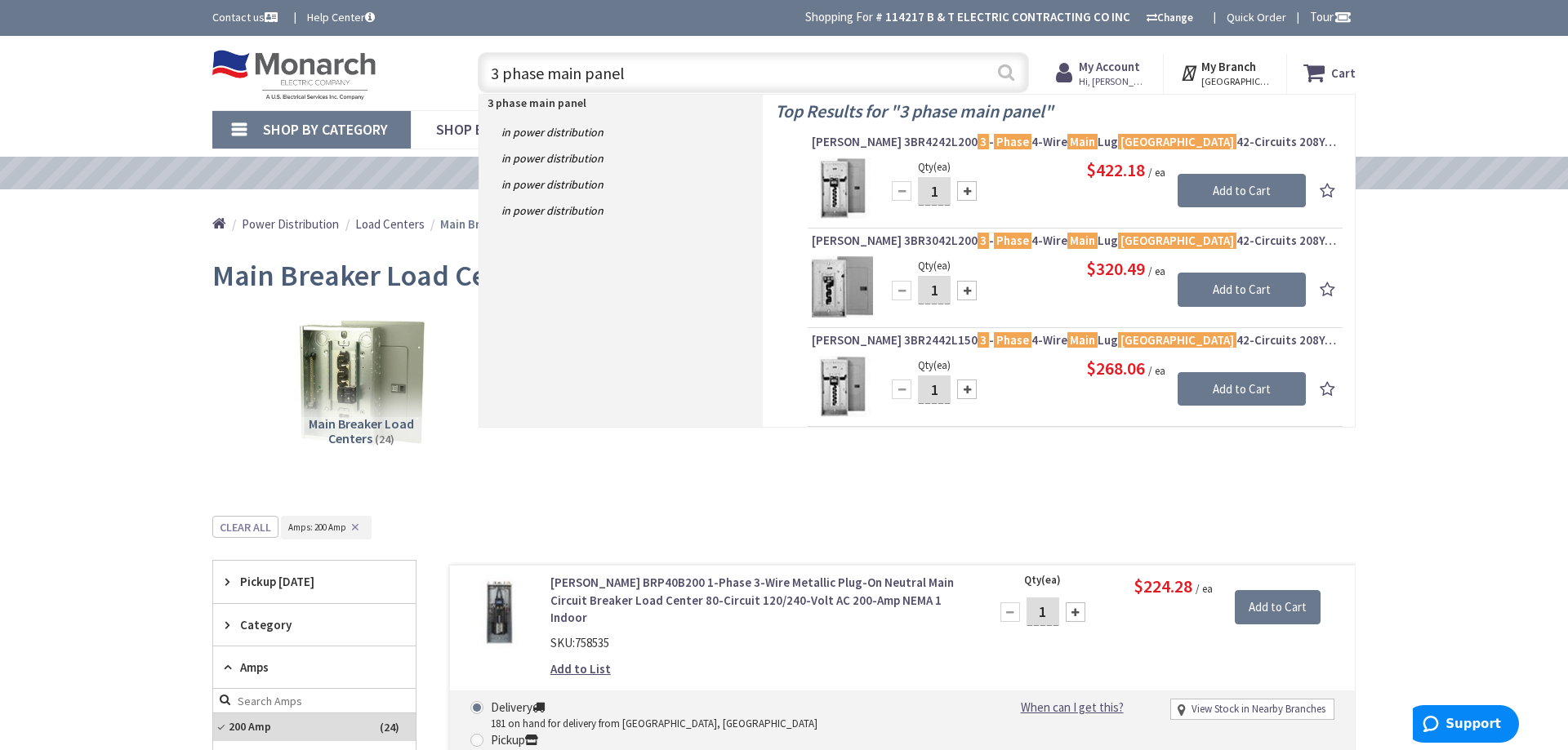
type input "3 phase main panel"
click at [1002, 70] on button "Search" at bounding box center [1006, 72] width 21 height 37
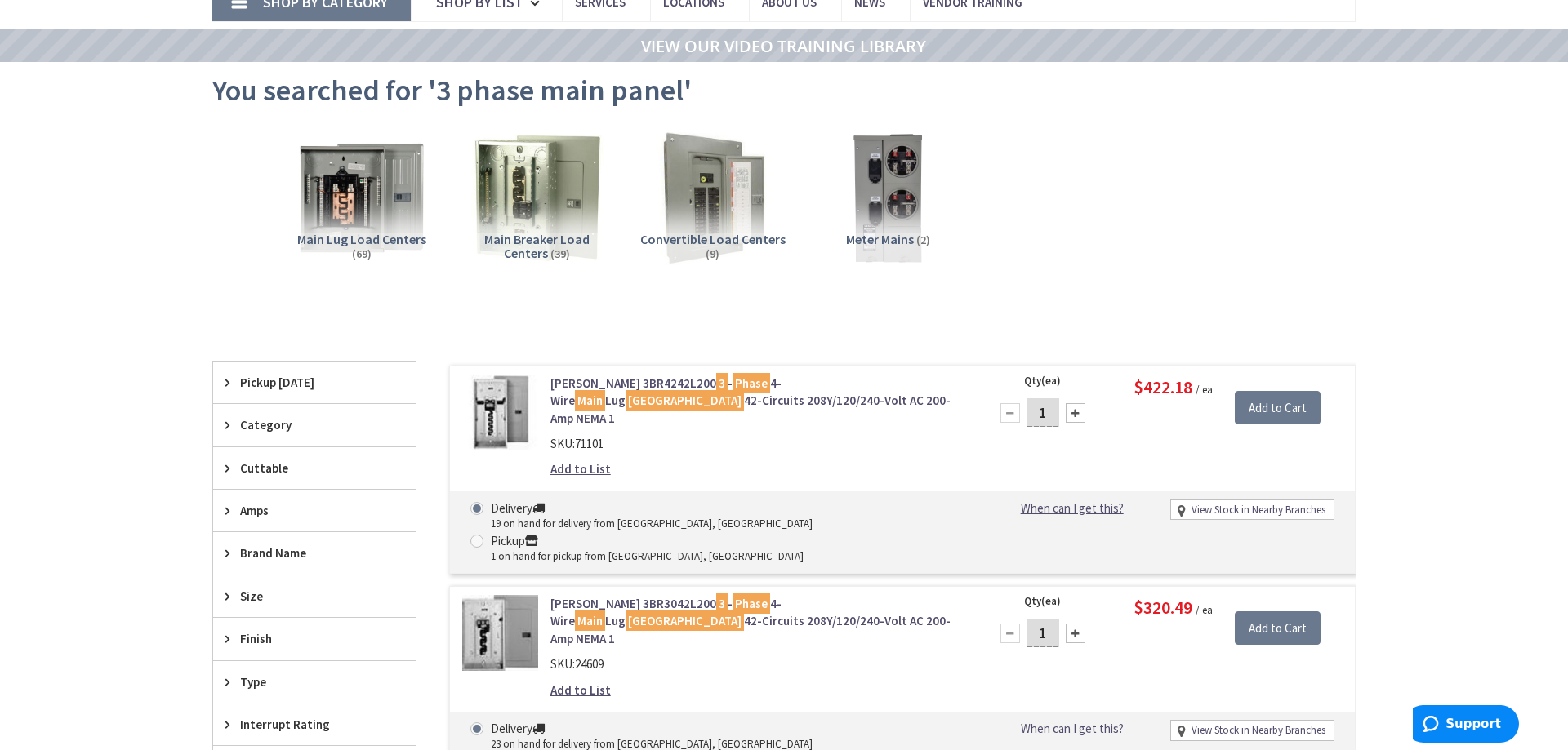
scroll to position [166, 0]
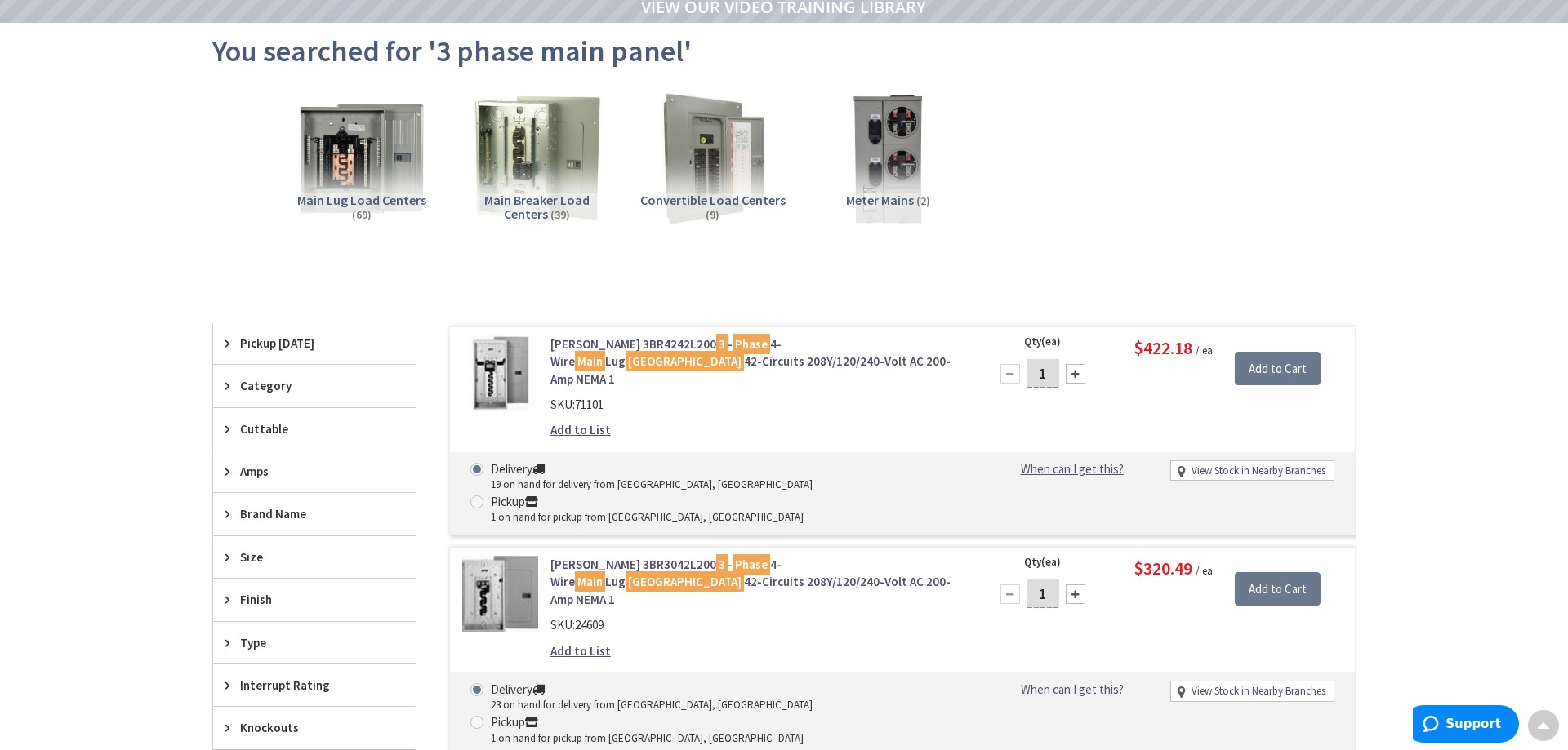
click at [624, 349] on link "Eaton 3BR4242L200 3 - Phase 4-Wire Main Lug Load Center 42-Circuits 208Y/120/24…" at bounding box center [758, 361] width 416 height 52
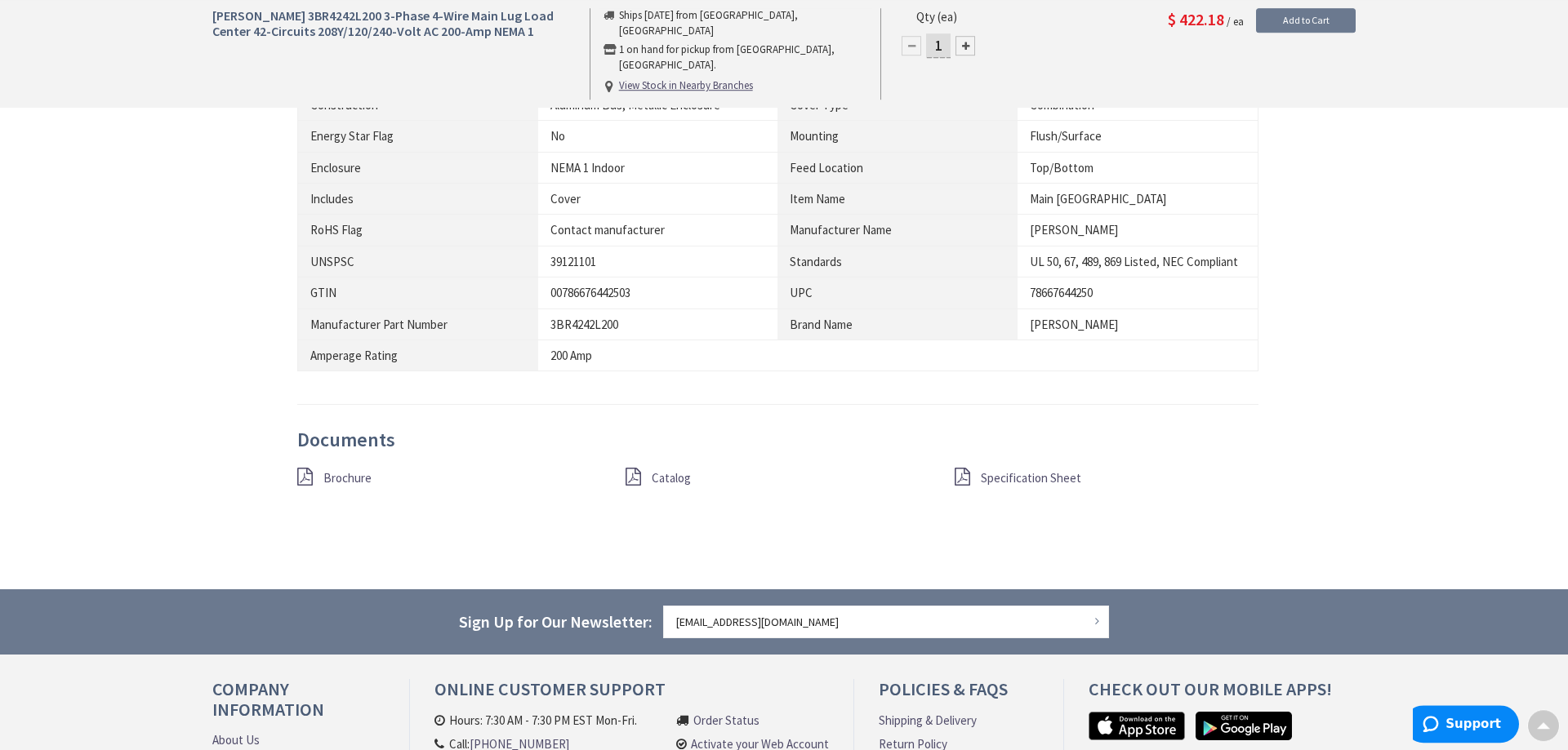
scroll to position [1168, 0]
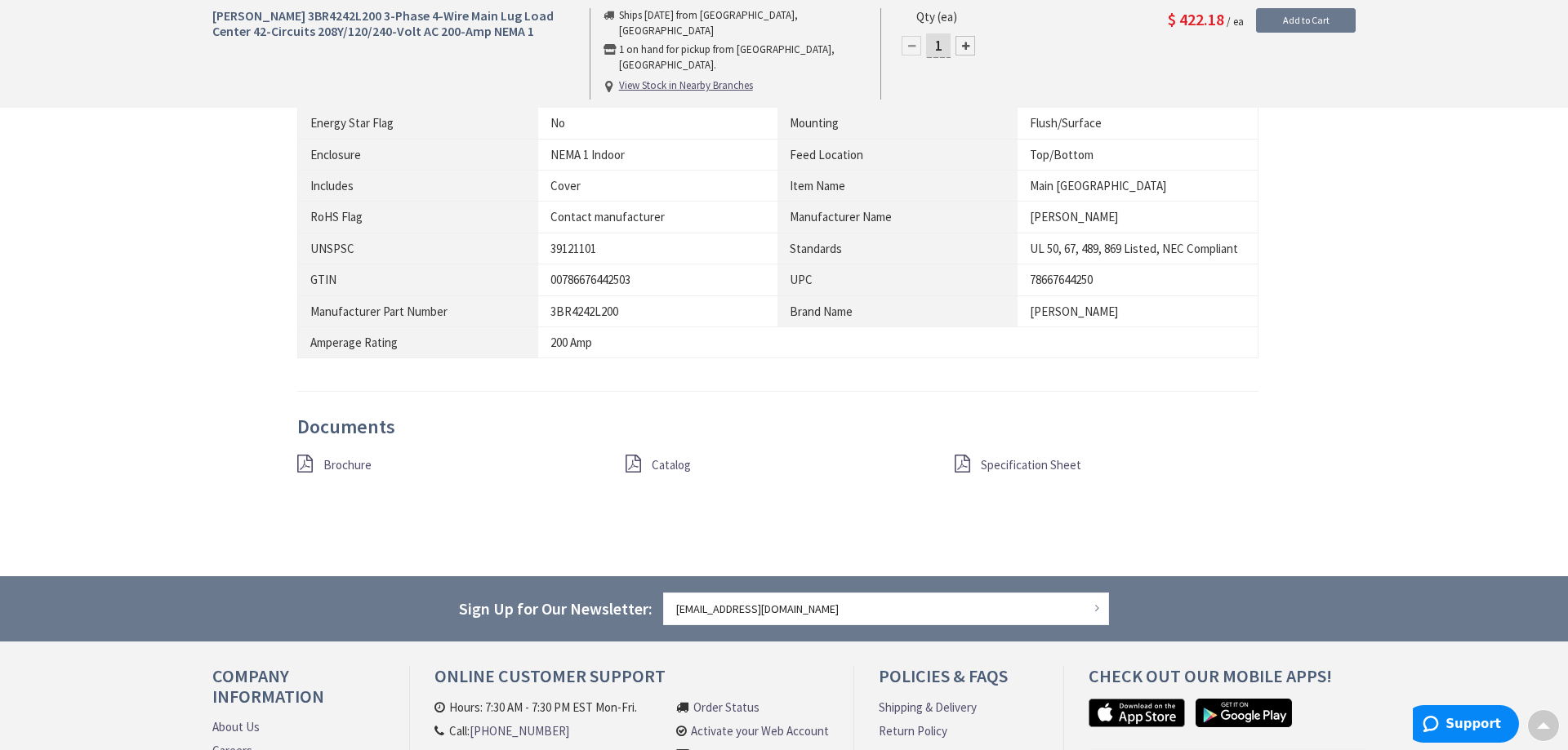
click at [676, 468] on span "Catalog" at bounding box center [671, 464] width 40 height 16
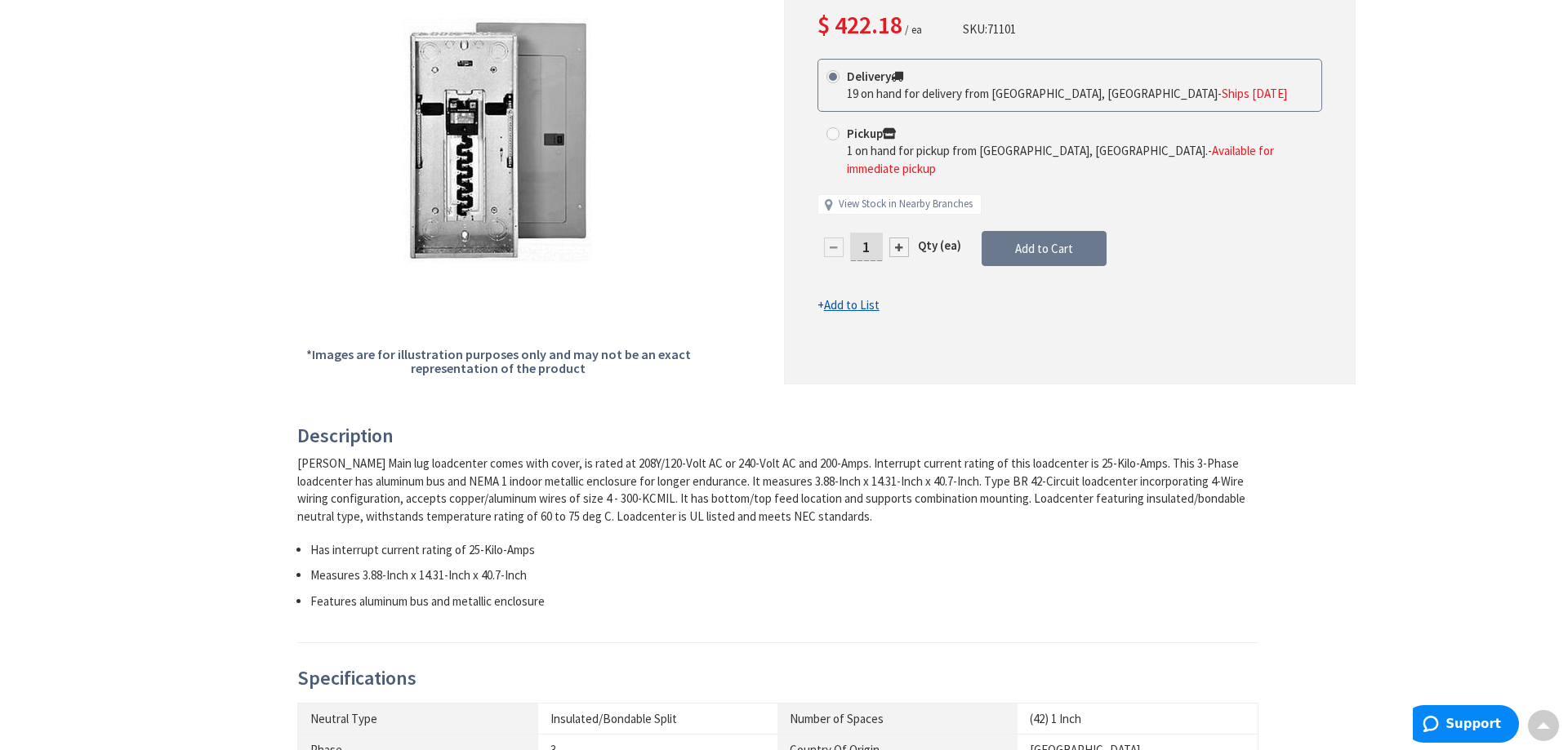
scroll to position [0, 0]
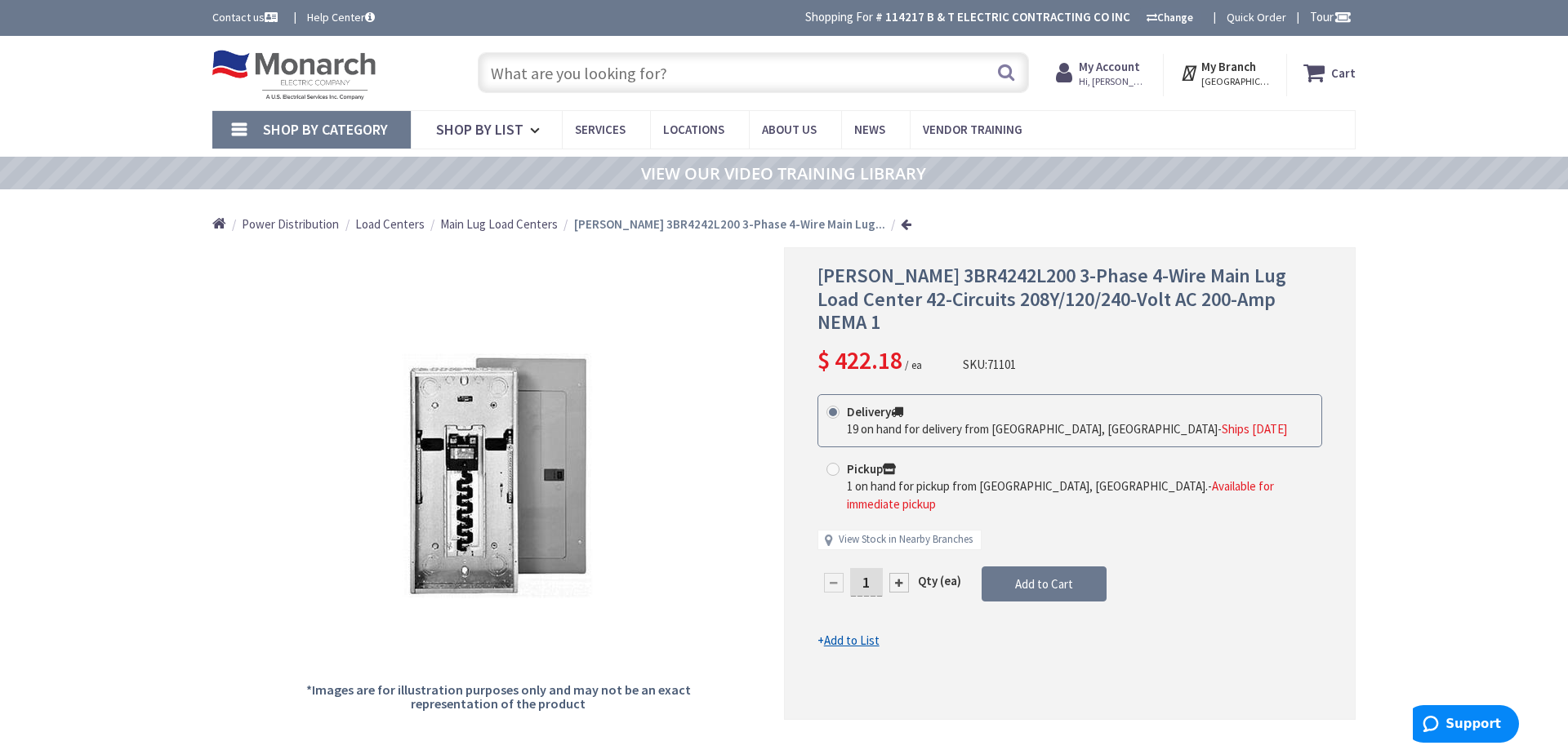
click at [570, 73] on input "text" at bounding box center [753, 72] width 551 height 41
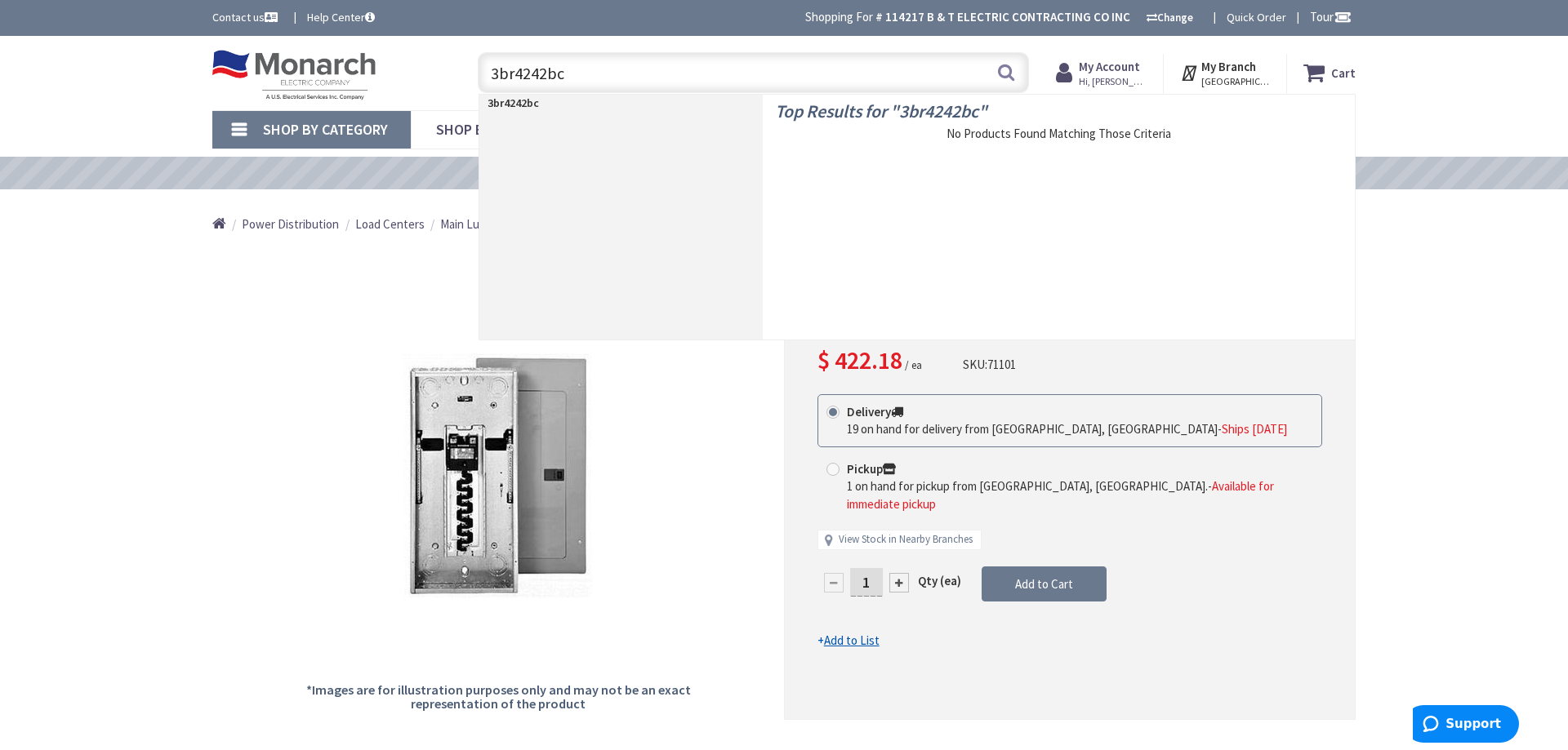
type input "3br4242bc"
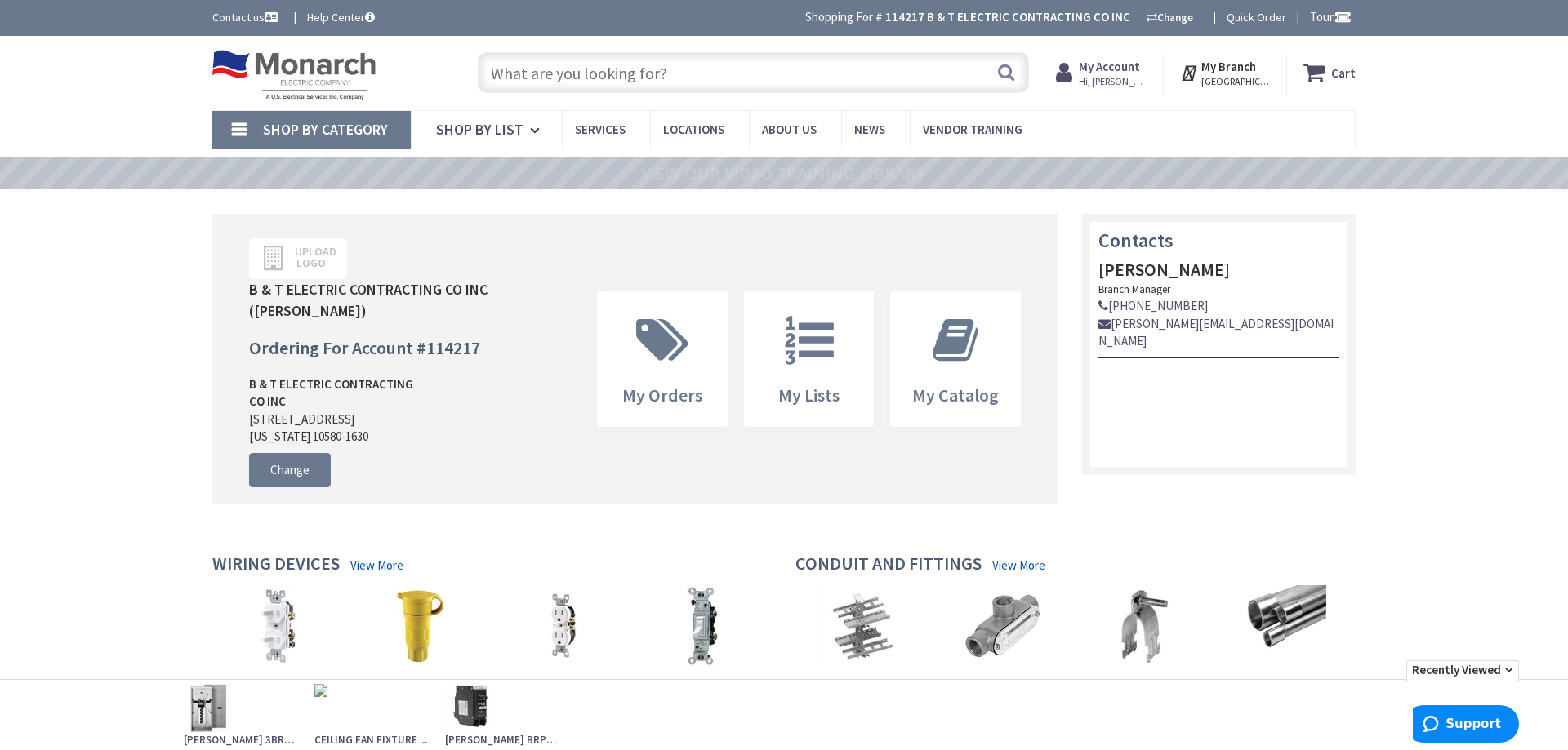
click at [522, 75] on input "text" at bounding box center [753, 72] width 551 height 41
paste input "3BR4242B200"
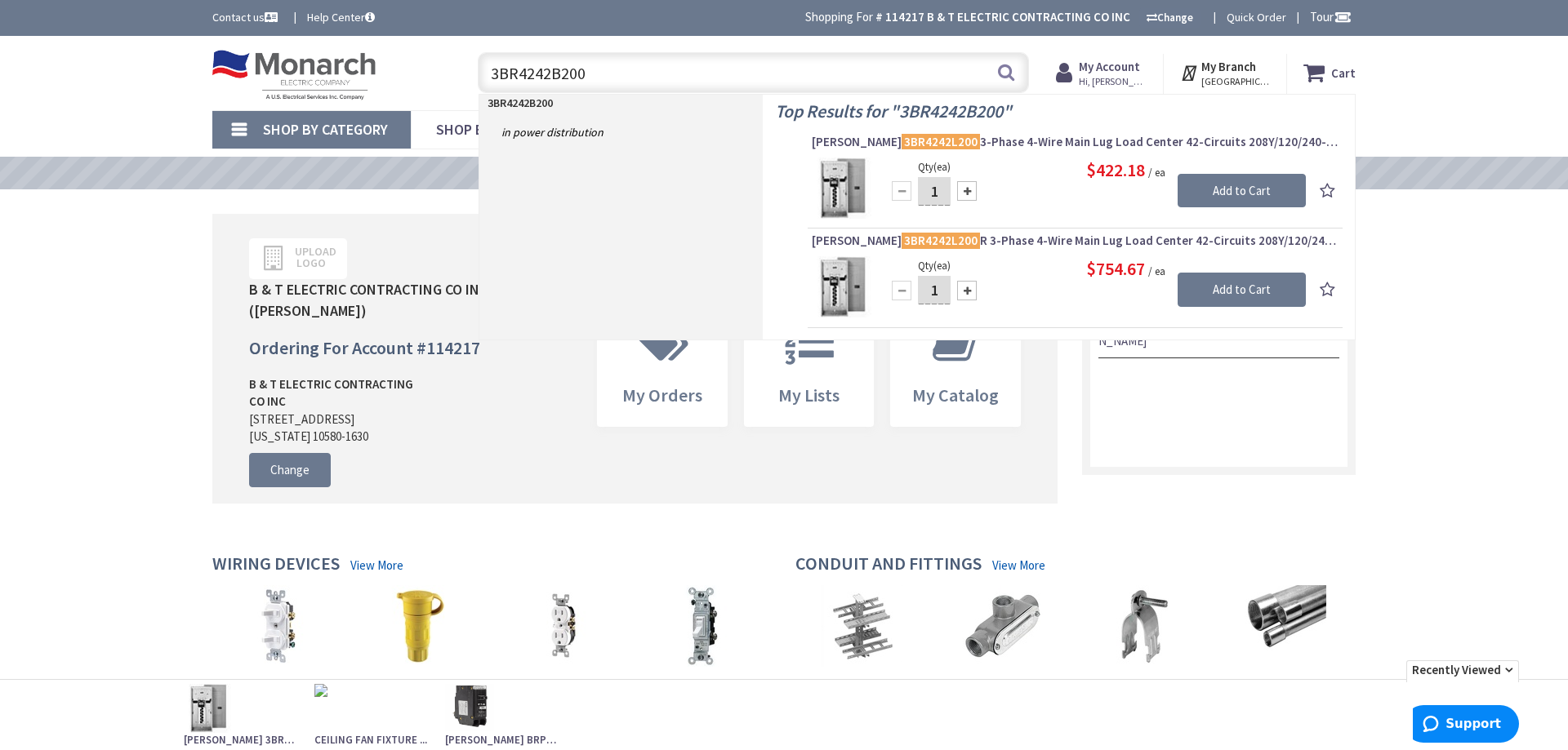
type input "3BR4242B200"
